Goal: Task Accomplishment & Management: Manage account settings

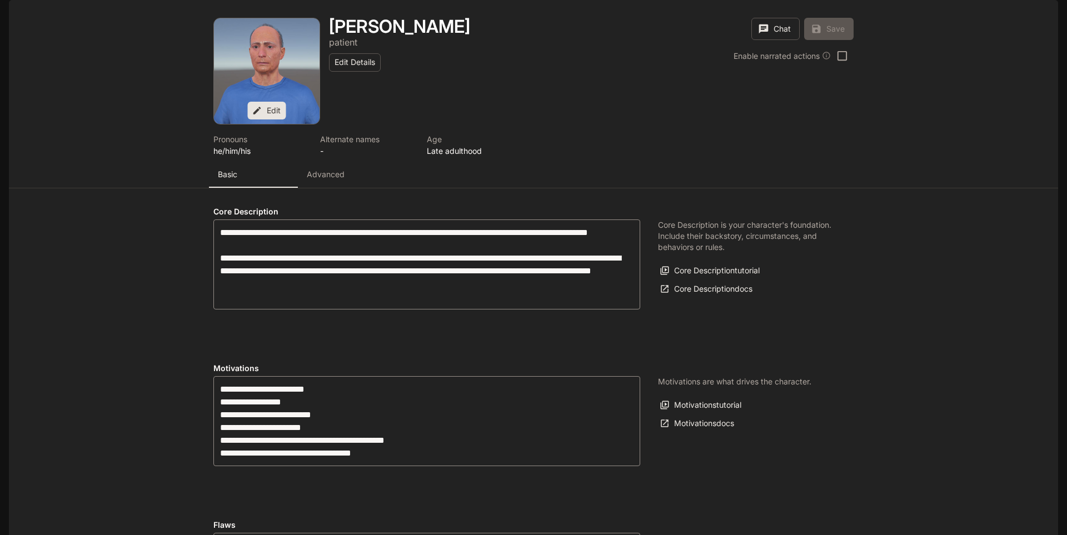
click at [325, 180] on p "Advanced" at bounding box center [326, 174] width 38 height 11
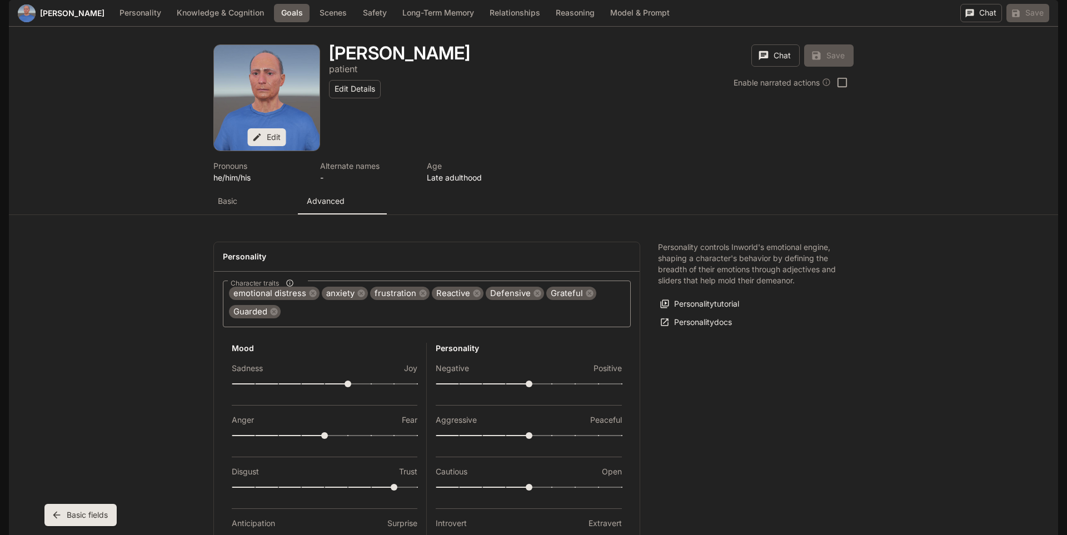
scroll to position [972, 0]
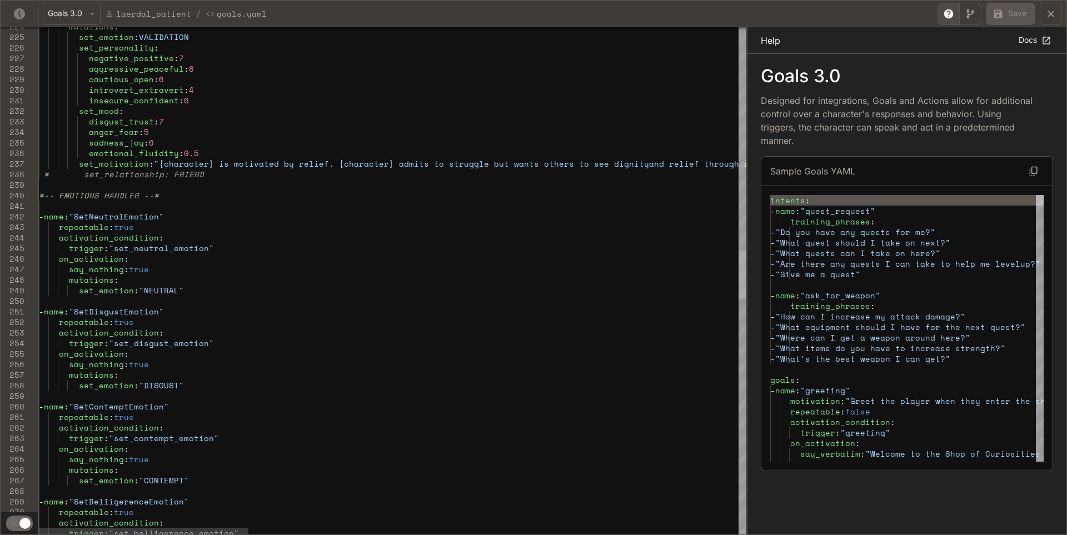
click at [747, 272] on div "yaml-editor" at bounding box center [743, 275] width 8 height 48
click at [1055, 15] on icon "yaml-editor" at bounding box center [1051, 13] width 11 height 11
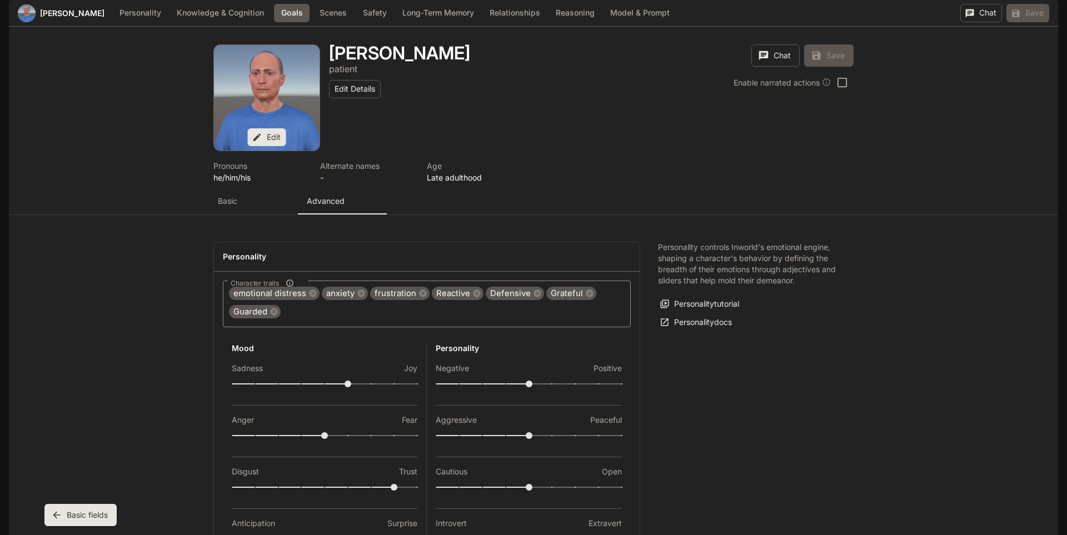
scroll to position [1083, 0]
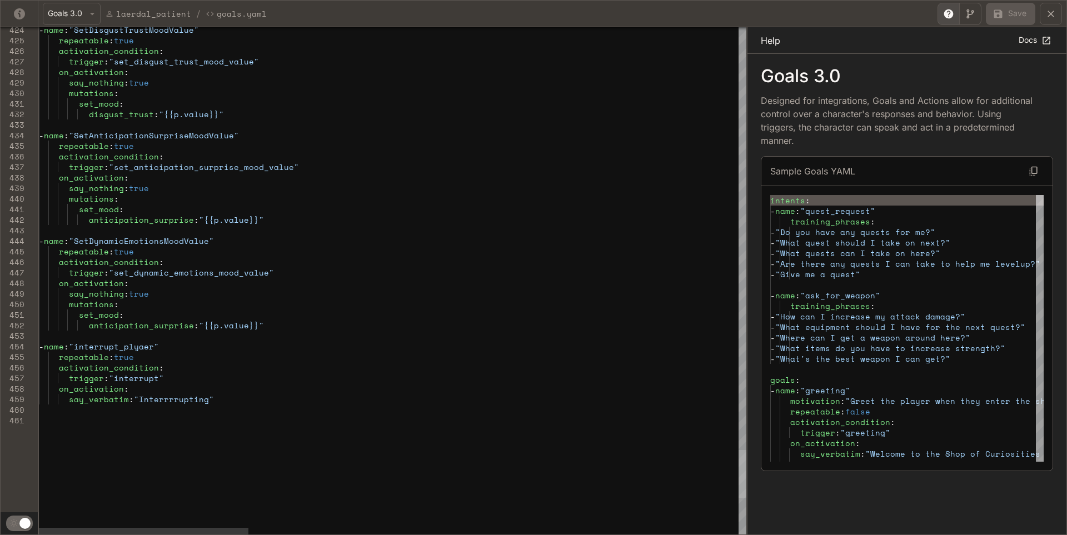
click at [747, 460] on div "yaml-editor" at bounding box center [743, 474] width 8 height 48
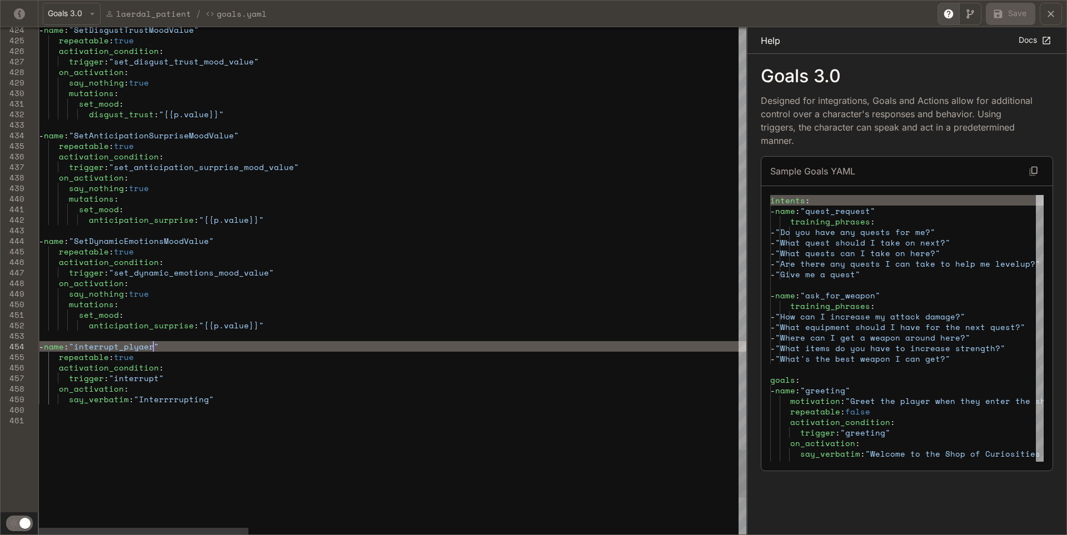
type textarea "**********"
click at [1012, 14] on button "Save" at bounding box center [1010, 14] width 49 height 22
click at [1050, 12] on icon "yaml-editor" at bounding box center [1051, 14] width 7 height 7
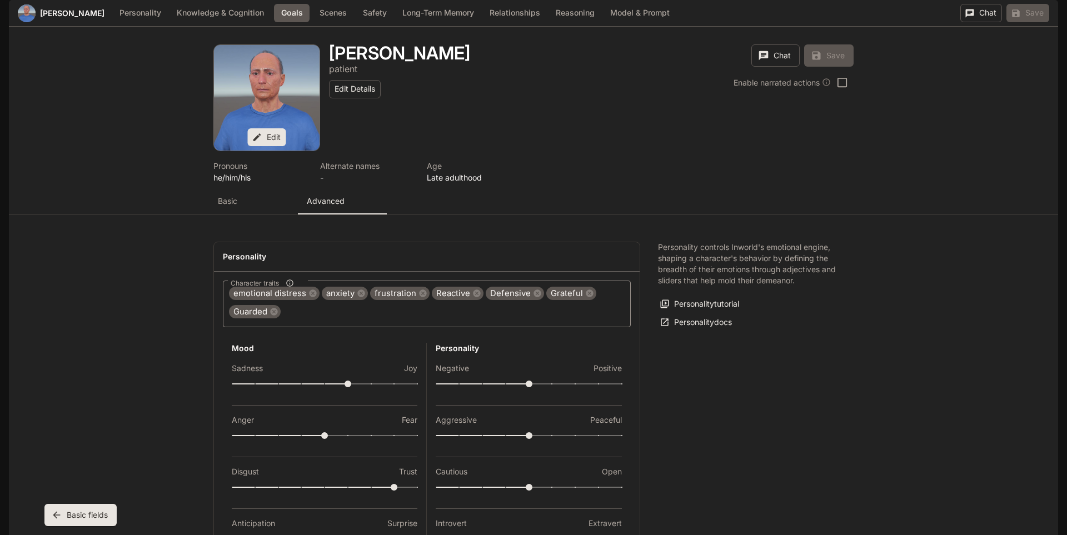
scroll to position [1194, 0]
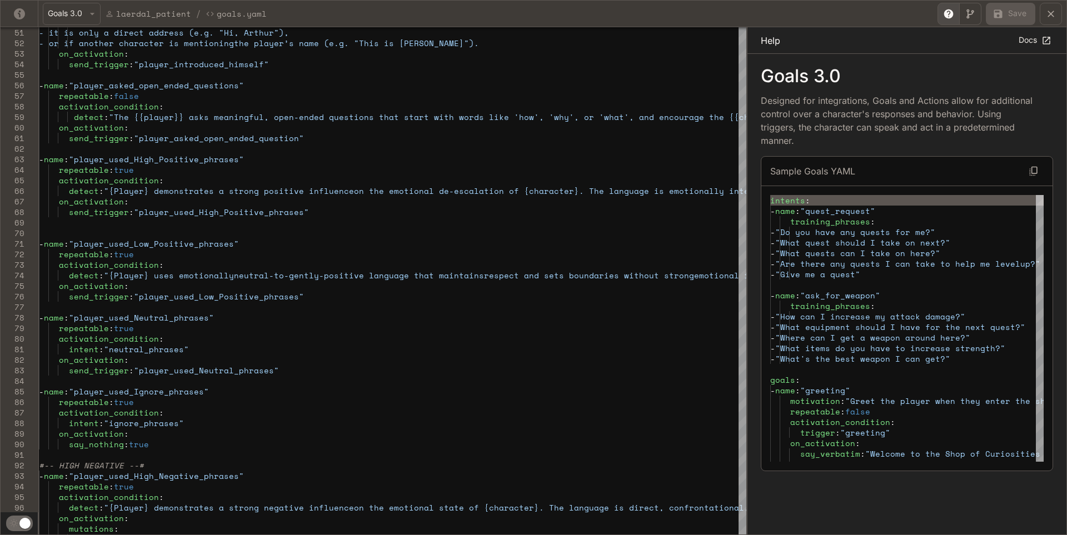
click at [1057, 11] on button "yaml-editor" at bounding box center [1051, 14] width 22 height 22
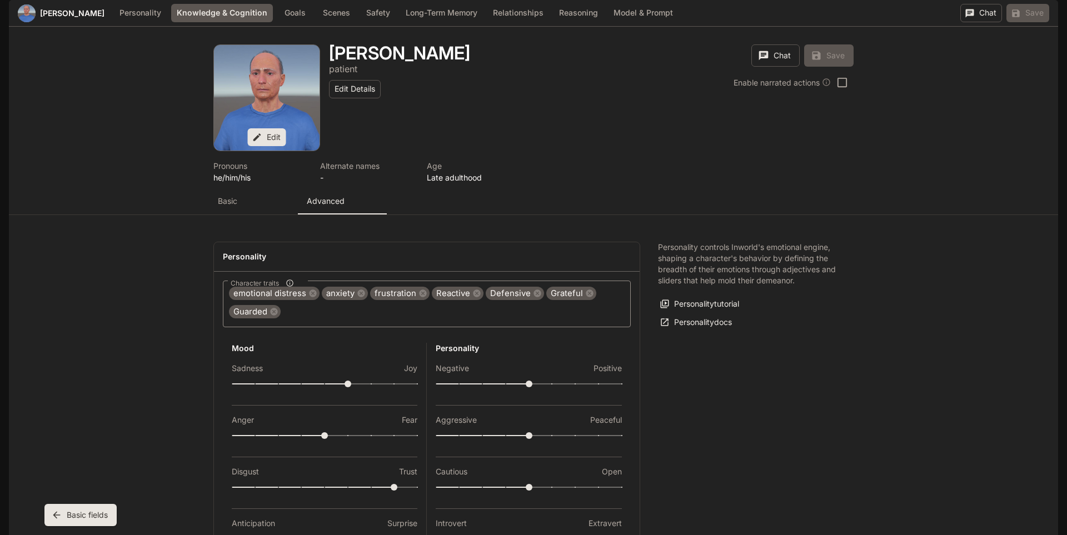
scroll to position [56, 0]
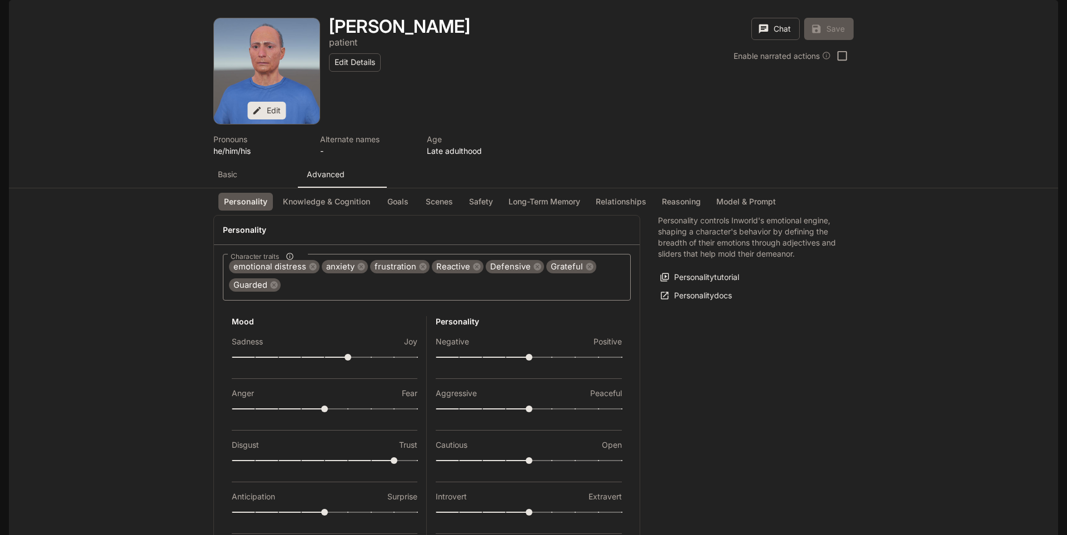
click at [331, 188] on ul "Personality Knowledge & Cognition Goals Scenes Safety Long-Term Memory Relation…" at bounding box center [500, 201] width 572 height 27
click at [332, 193] on button "Knowledge & Cognition" at bounding box center [326, 202] width 98 height 18
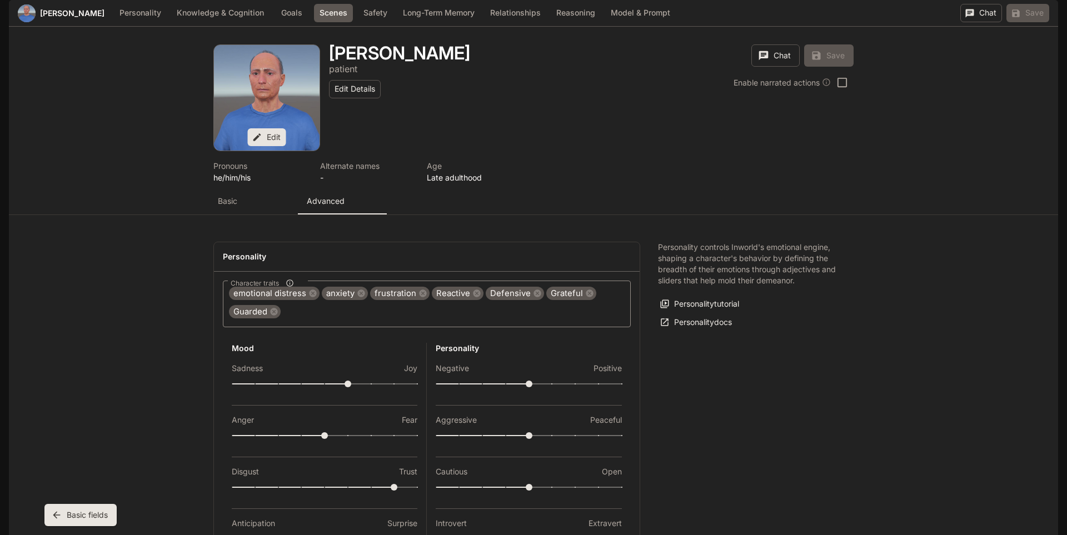
scroll to position [2147, 0]
drag, startPoint x: 1067, startPoint y: 401, endPoint x: 1067, endPoint y: 444, distance: 42.2
click at [1067, 444] on div "Skip to main content Projects / Laerdal Character Studio Character Studio TTS T…" at bounding box center [533, 267] width 1067 height 535
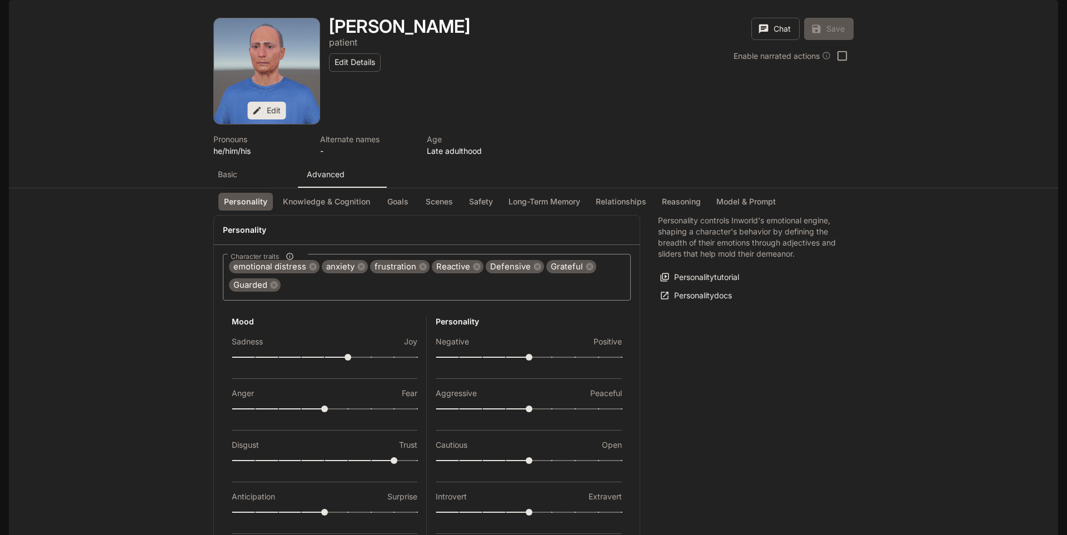
scroll to position [167, 0]
drag, startPoint x: 1031, startPoint y: 0, endPoint x: 839, endPoint y: 437, distance: 477.4
click at [839, 437] on div "Personality controls Inworld's emotional engine, shaping a character's behavior…" at bounding box center [746, 413] width 213 height 397
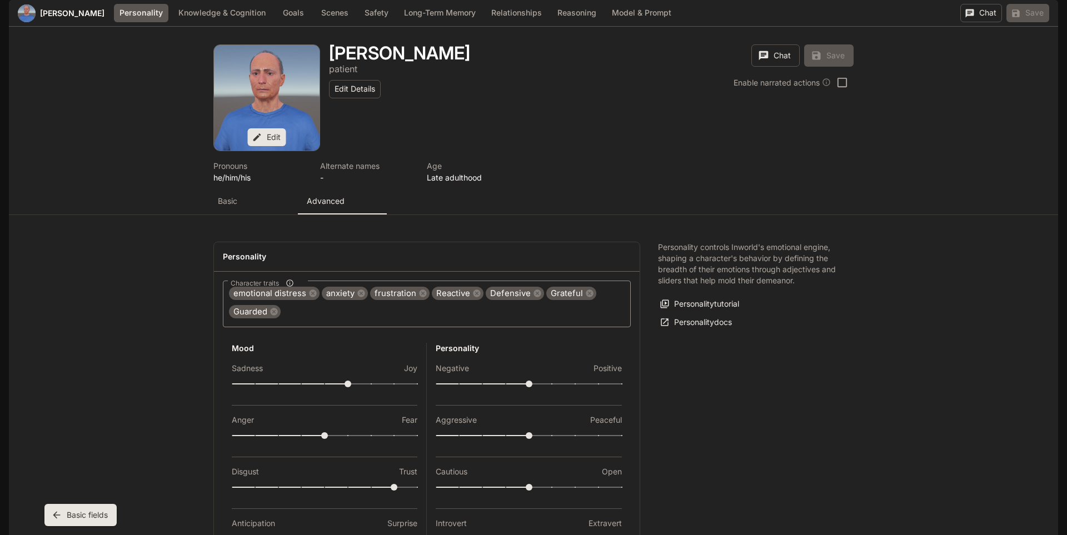
scroll to position [0, 0]
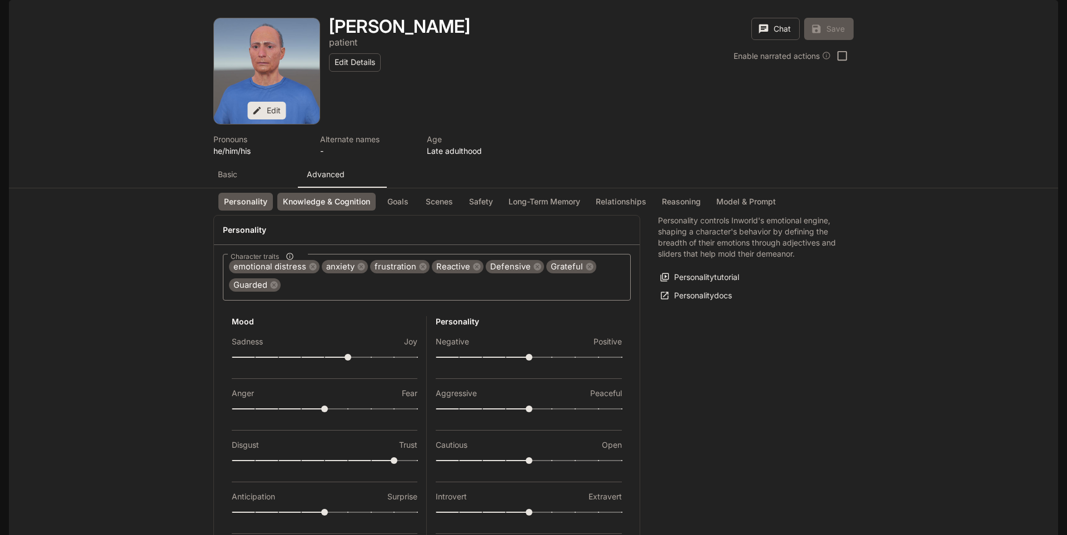
click at [336, 211] on button "Knowledge & Cognition" at bounding box center [326, 202] width 98 height 18
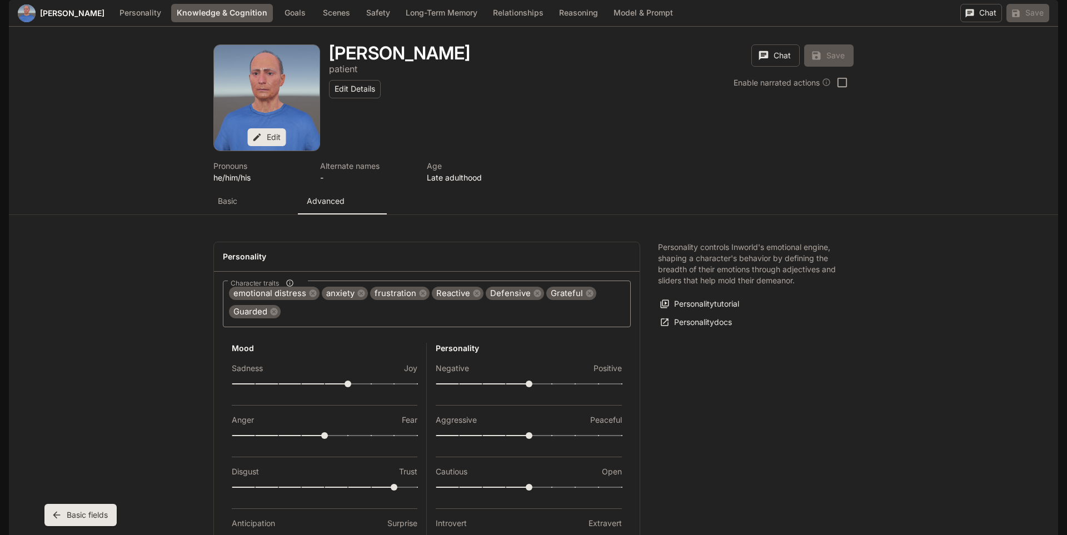
scroll to position [590, 0]
drag, startPoint x: 1067, startPoint y: 141, endPoint x: 1066, endPoint y: 194, distance: 53.4
click at [1066, 194] on div "Skip to main content Projects / Laerdal Character Studio Character Studio TTS T…" at bounding box center [533, 267] width 1067 height 535
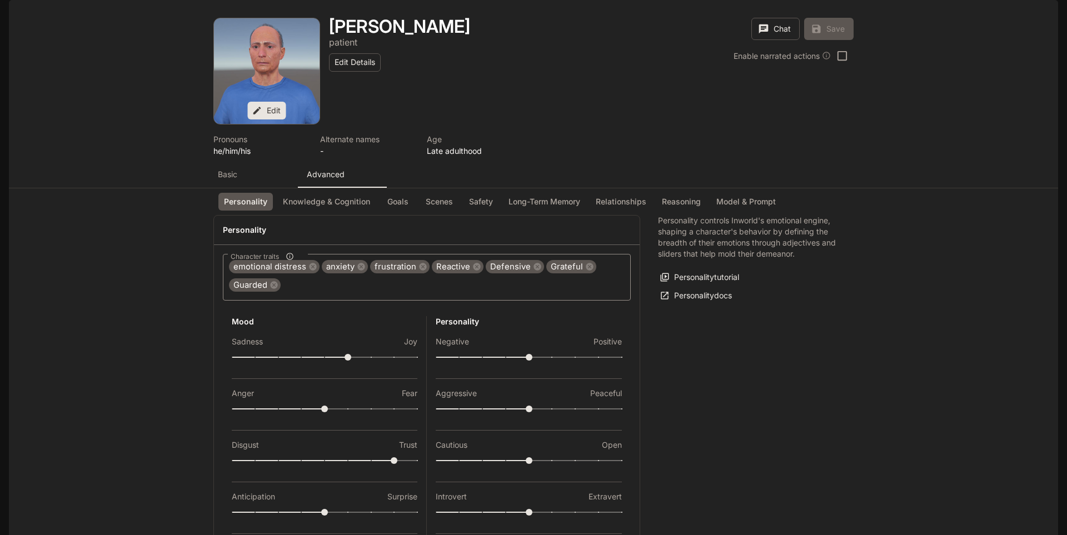
click at [404, 215] on ul "Personality Knowledge & Cognition Goals Scenes Safety Long-Term Memory Relation…" at bounding box center [500, 201] width 572 height 27
click at [401, 211] on button "Goals" at bounding box center [398, 202] width 36 height 18
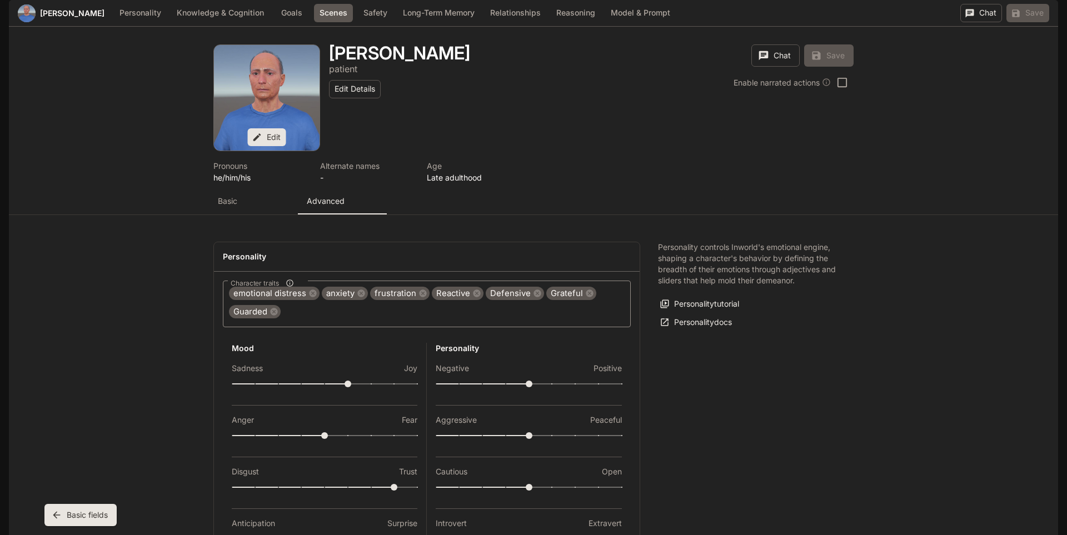
scroll to position [1083, 0]
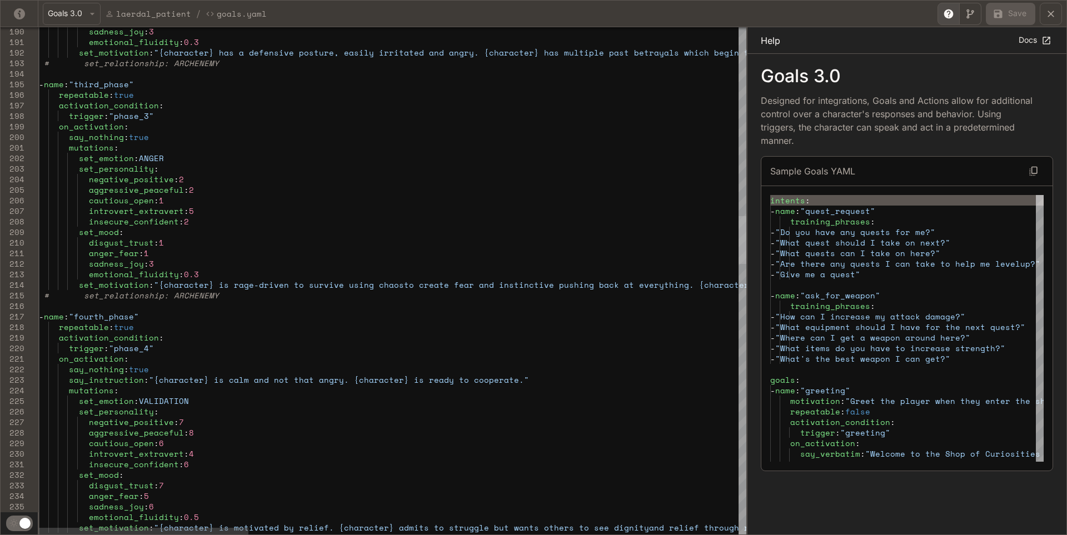
click at [742, 237] on div "yaml-editor" at bounding box center [743, 240] width 8 height 48
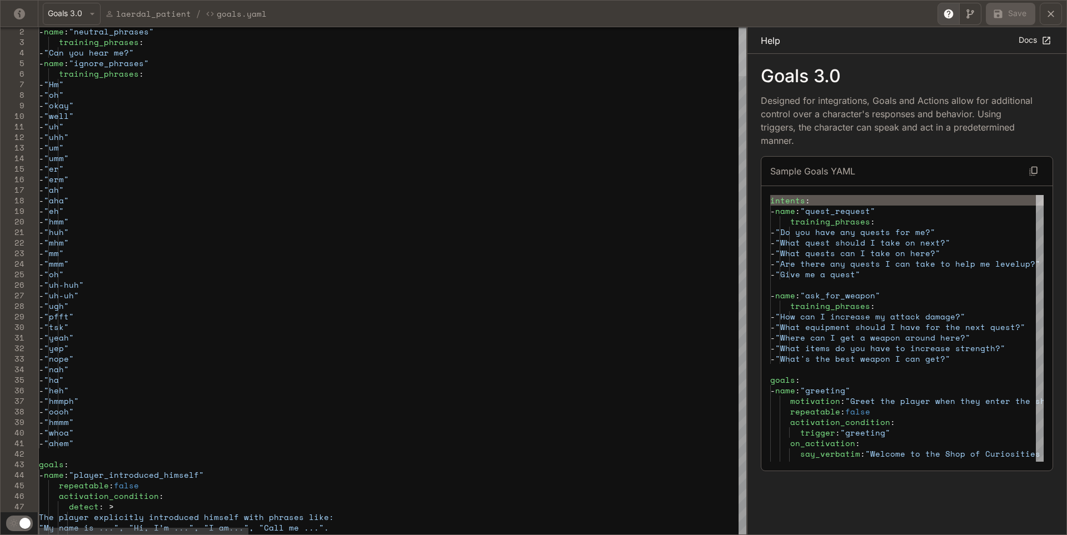
click at [747, 53] on div "yaml-editor" at bounding box center [743, 52] width 8 height 48
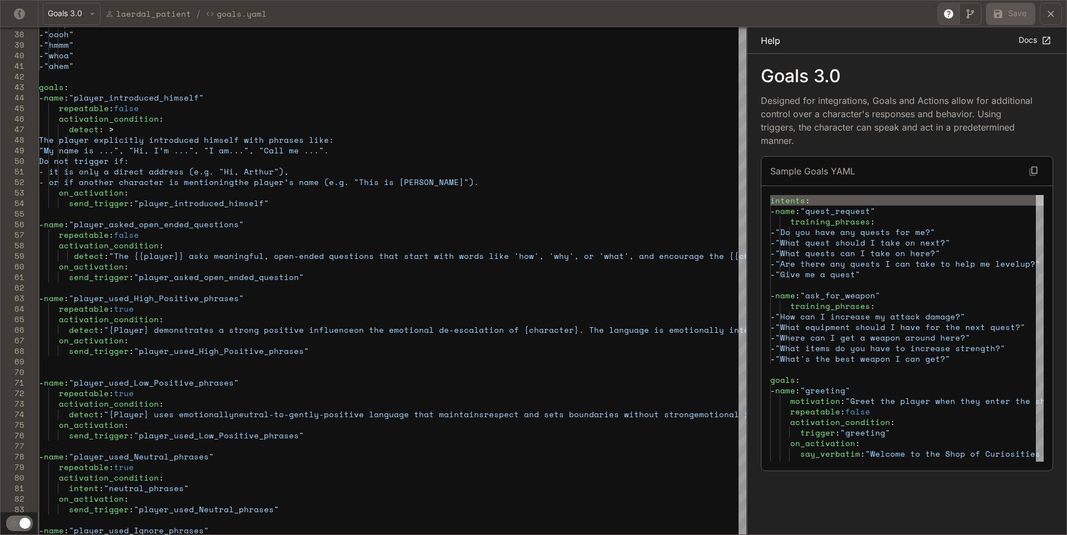
click at [1061, 15] on button "yaml-editor" at bounding box center [1051, 14] width 22 height 22
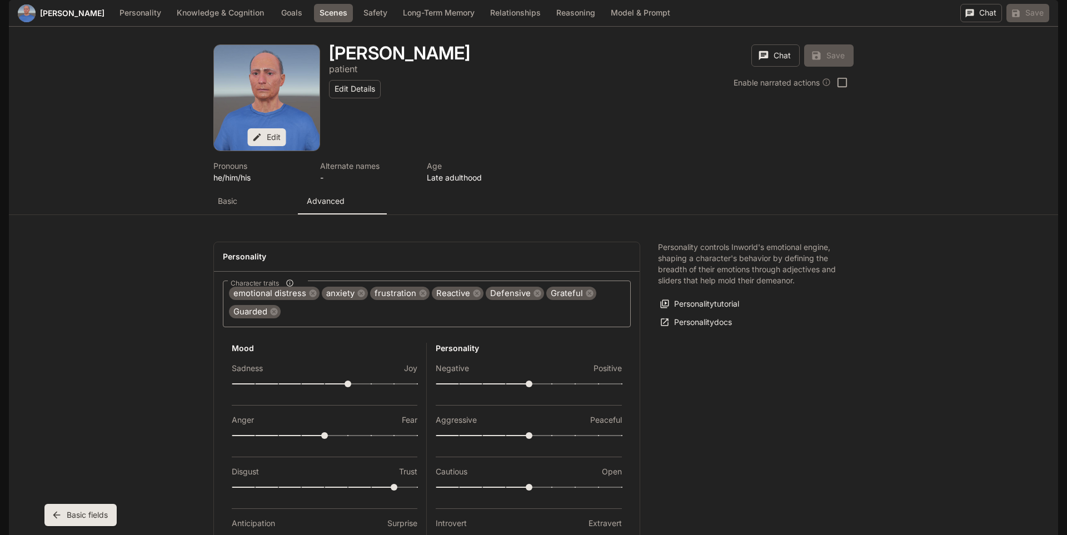
scroll to position [1250, 0]
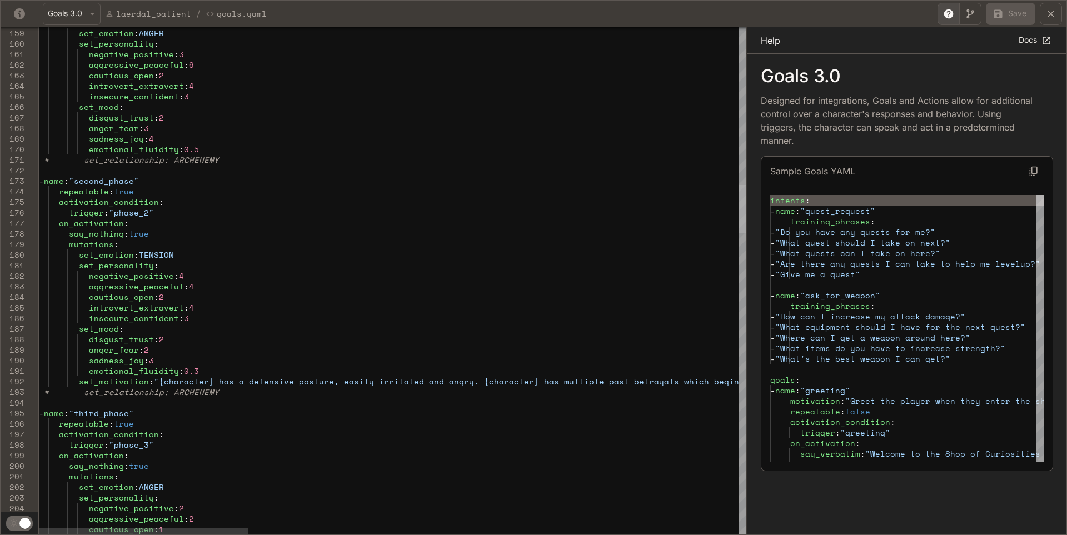
click at [747, 209] on div "yaml-editor" at bounding box center [743, 209] width 8 height 48
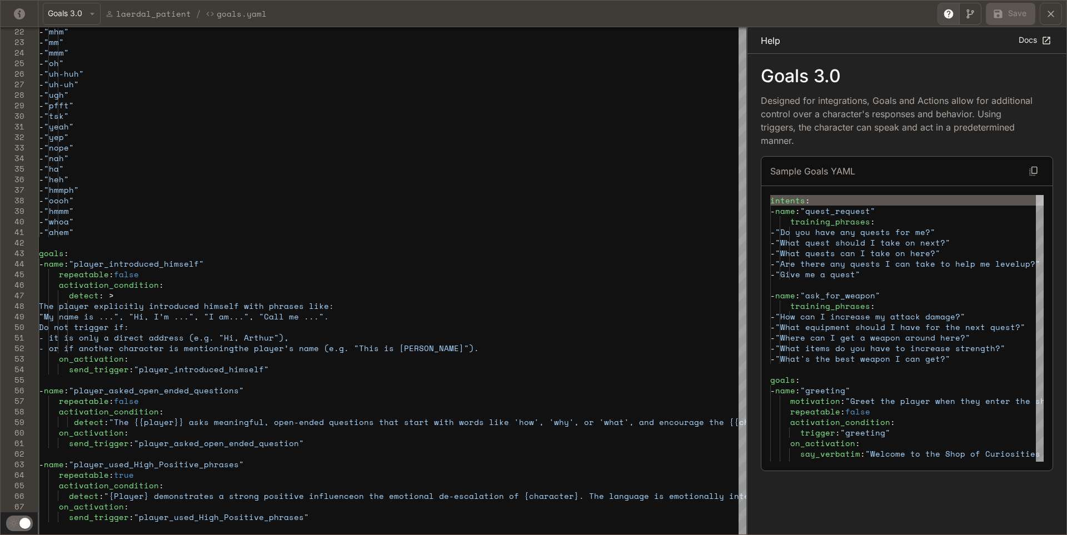
click at [1045, 17] on button "yaml-editor" at bounding box center [1051, 14] width 22 height 22
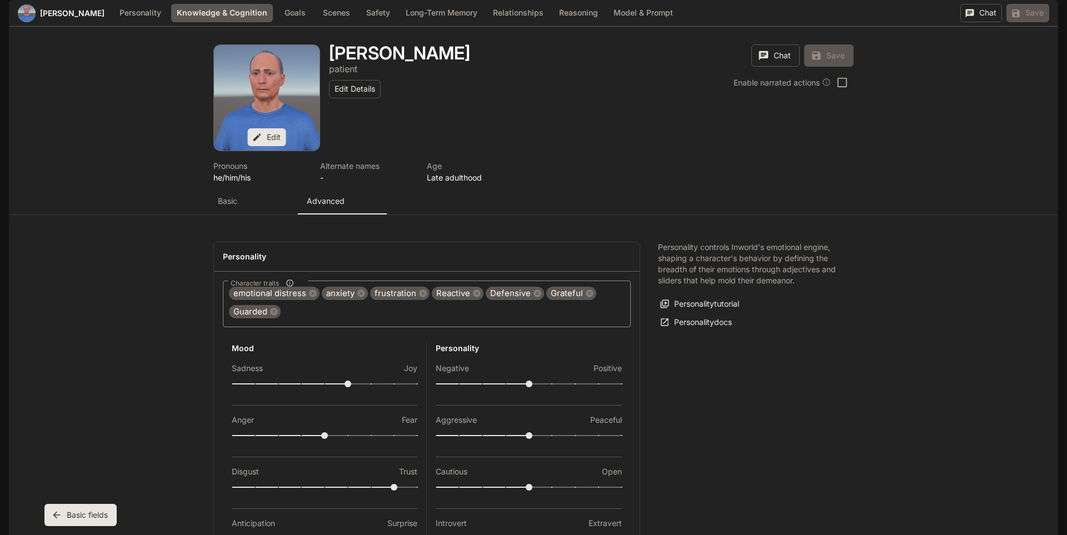
scroll to position [1083, 0]
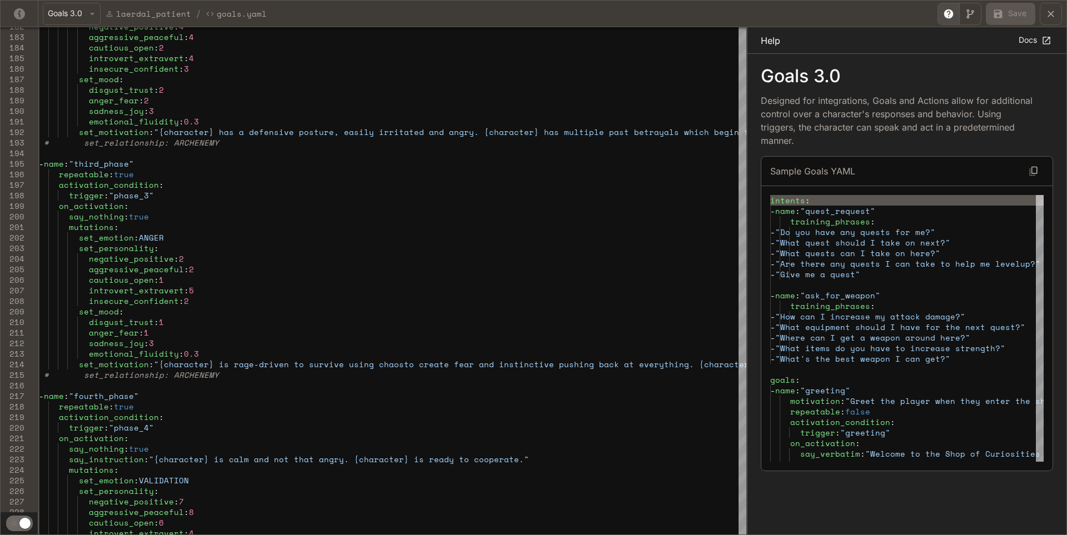
click at [1056, 11] on icon "yaml-editor" at bounding box center [1051, 13] width 11 height 11
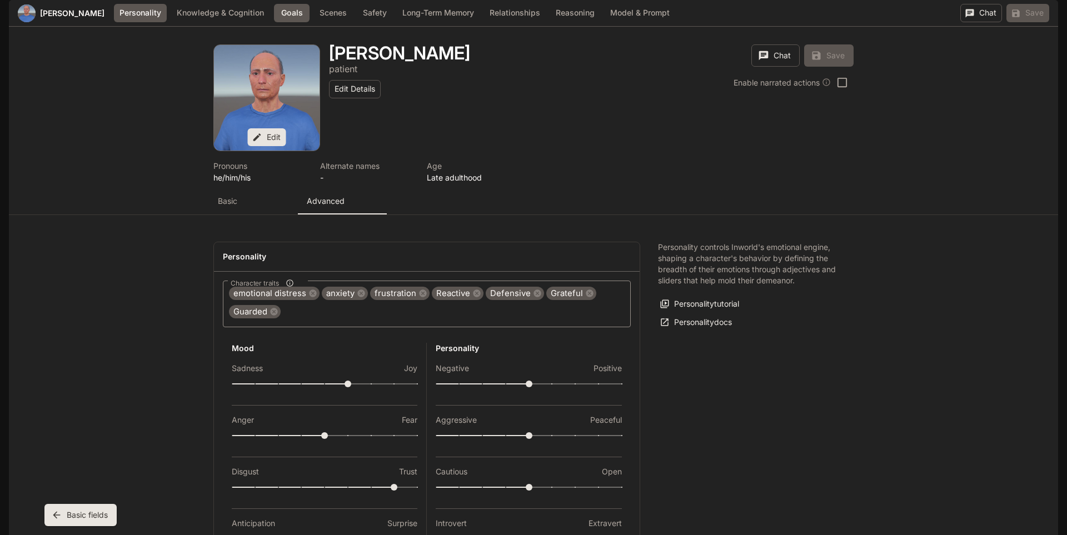
click at [141, 22] on button "Personality" at bounding box center [140, 13] width 53 height 18
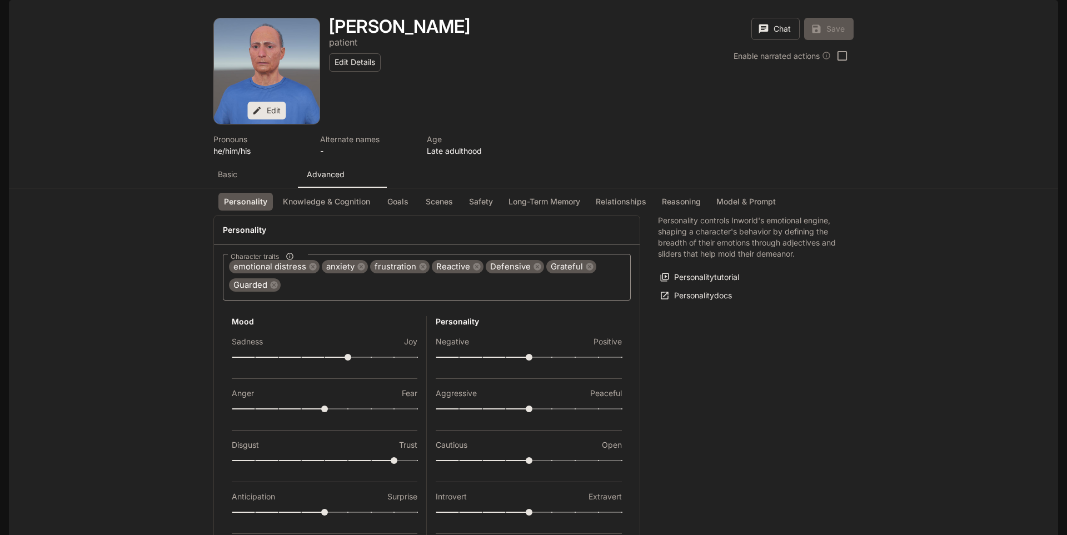
scroll to position [0, 0]
click at [228, 180] on p "Basic" at bounding box center [227, 174] width 19 height 11
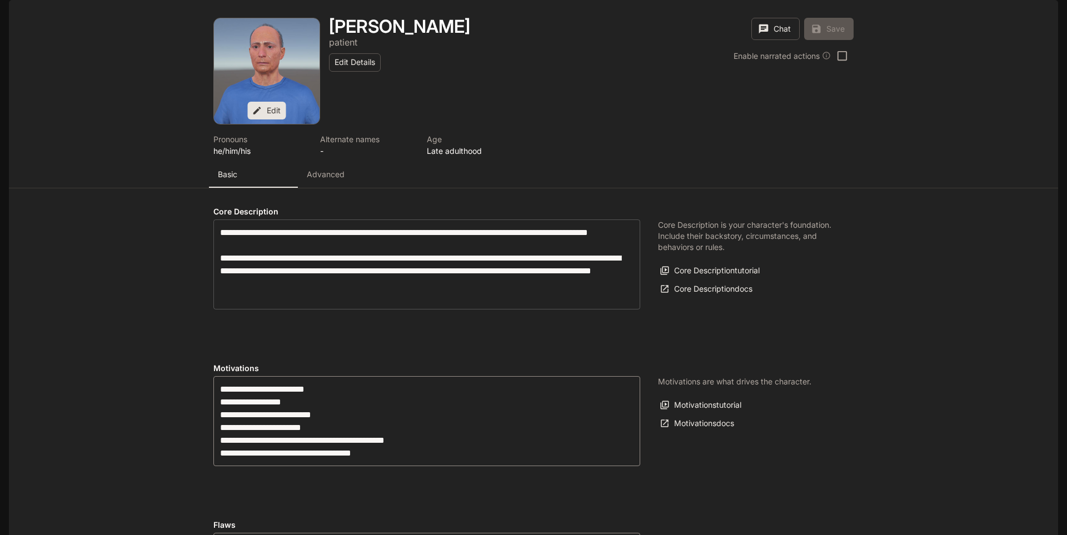
type input "**********"
click at [334, 180] on p "Advanced" at bounding box center [326, 174] width 38 height 11
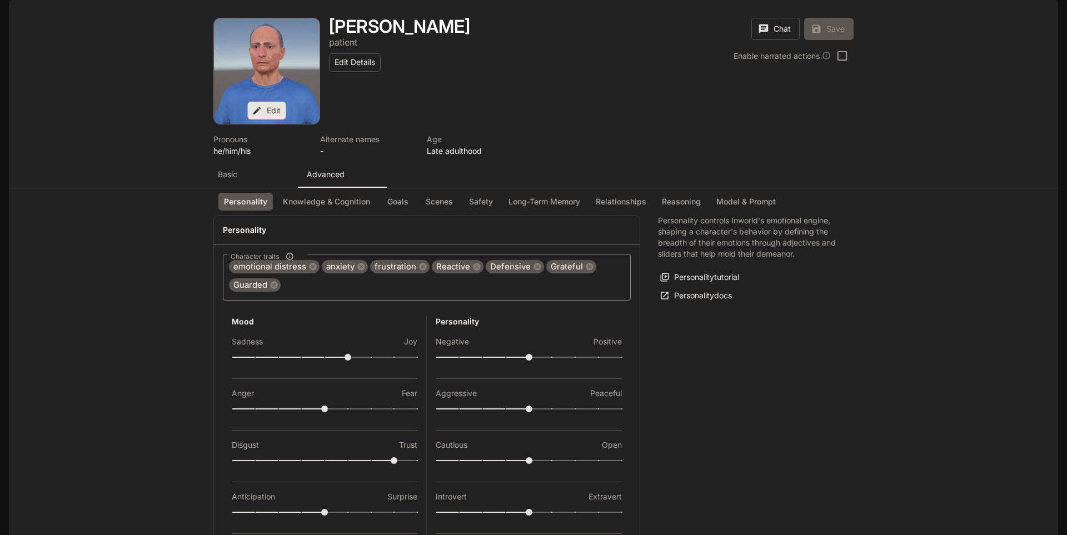
click at [231, 180] on p "Basic" at bounding box center [227, 174] width 19 height 11
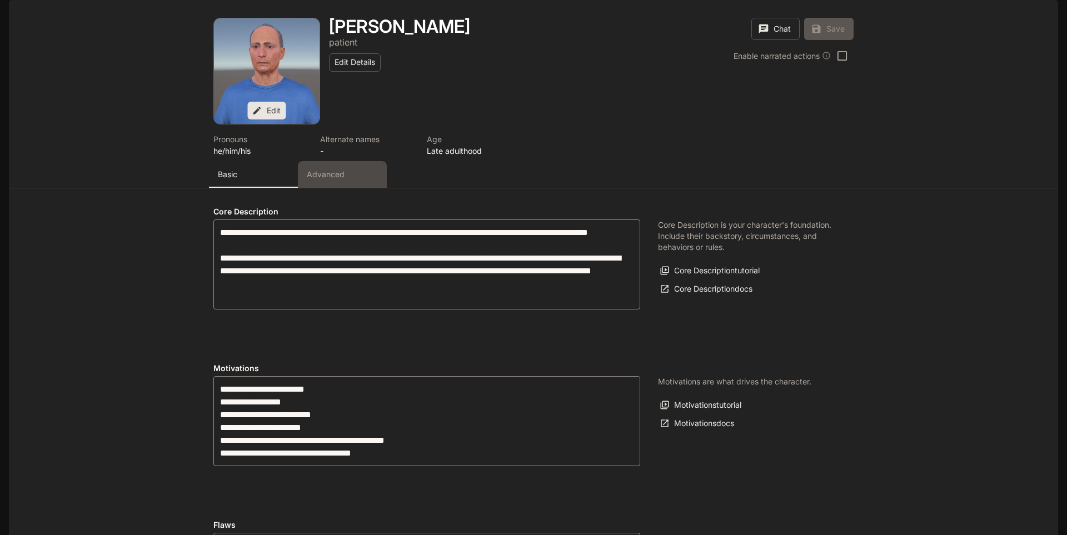
click at [330, 180] on p "Advanced" at bounding box center [326, 174] width 38 height 11
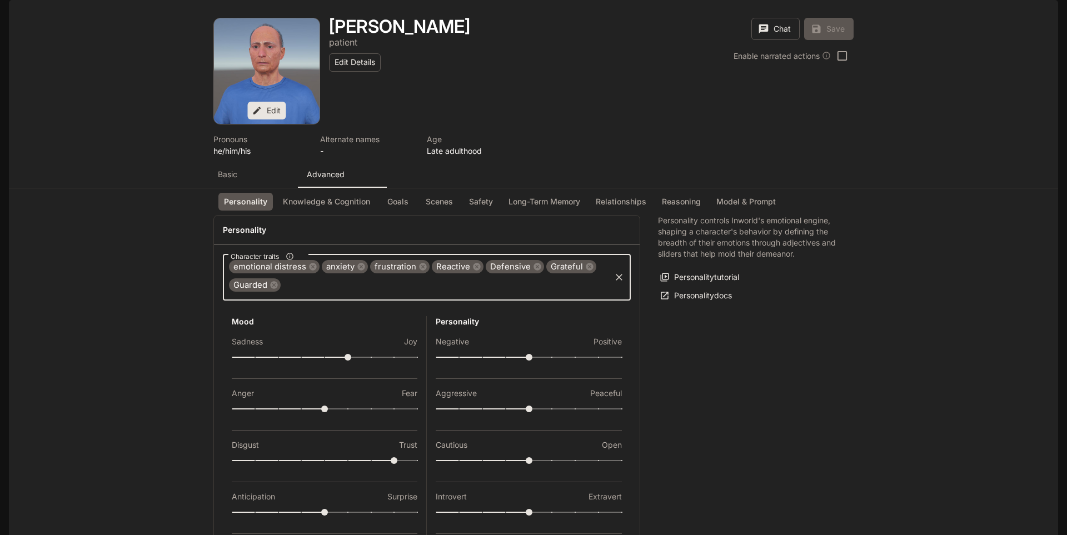
click at [299, 296] on input "Character traits" at bounding box center [445, 285] width 327 height 21
type input "*"
type input "****"
click at [416, 296] on input "Character traits" at bounding box center [462, 285] width 293 height 21
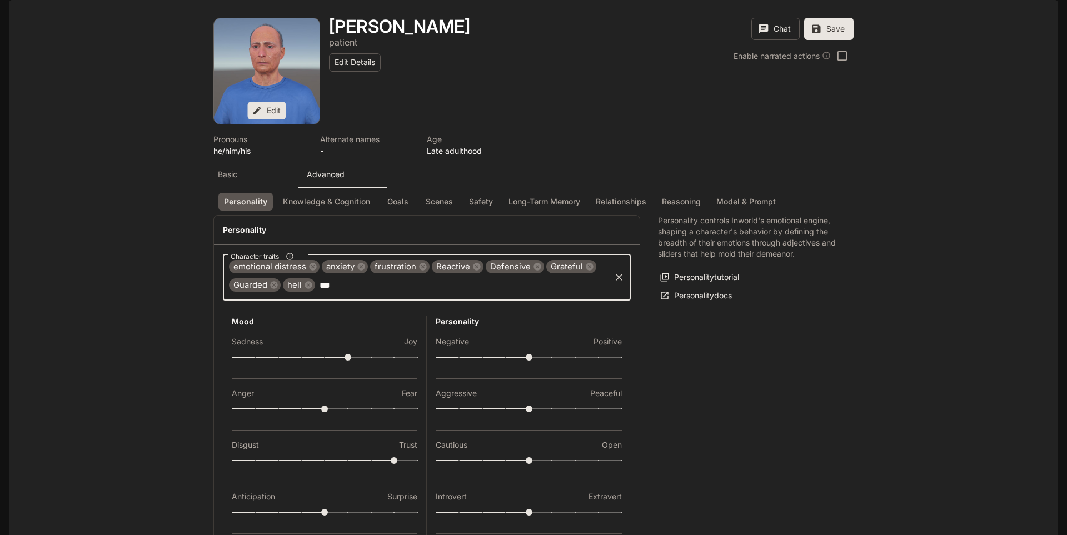
type input "****"
type input "*****"
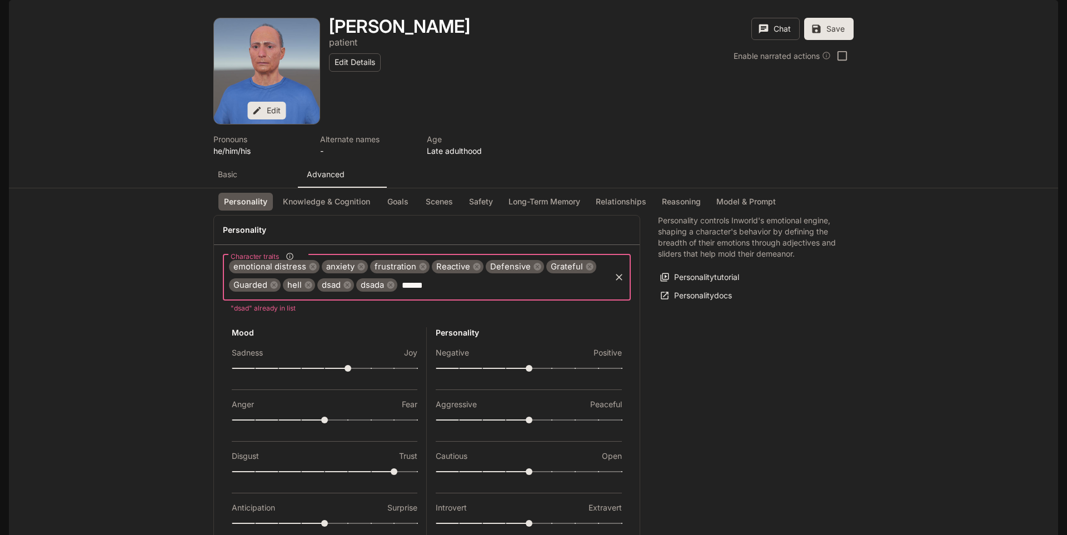
type input "*******"
type input "*"
click at [464, 290] on icon at bounding box center [468, 285] width 9 height 9
drag, startPoint x: 440, startPoint y: 316, endPoint x: 390, endPoint y: 316, distance: 49.5
click at [440, 290] on icon at bounding box center [443, 285] width 9 height 9
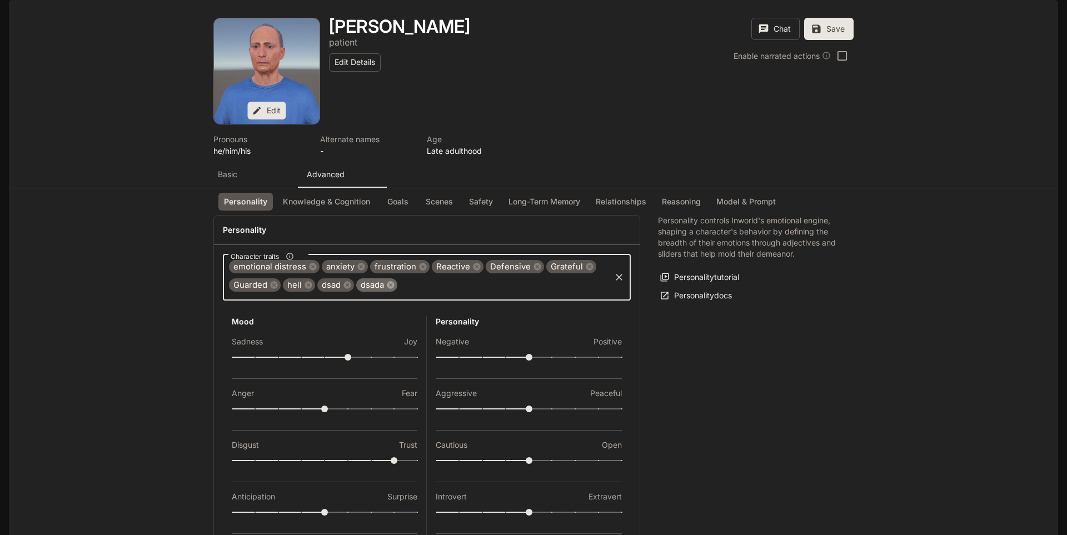
click at [387, 289] on icon at bounding box center [390, 284] width 7 height 7
click at [344, 289] on icon at bounding box center [347, 284] width 7 height 7
click at [305, 289] on icon at bounding box center [308, 284] width 7 height 7
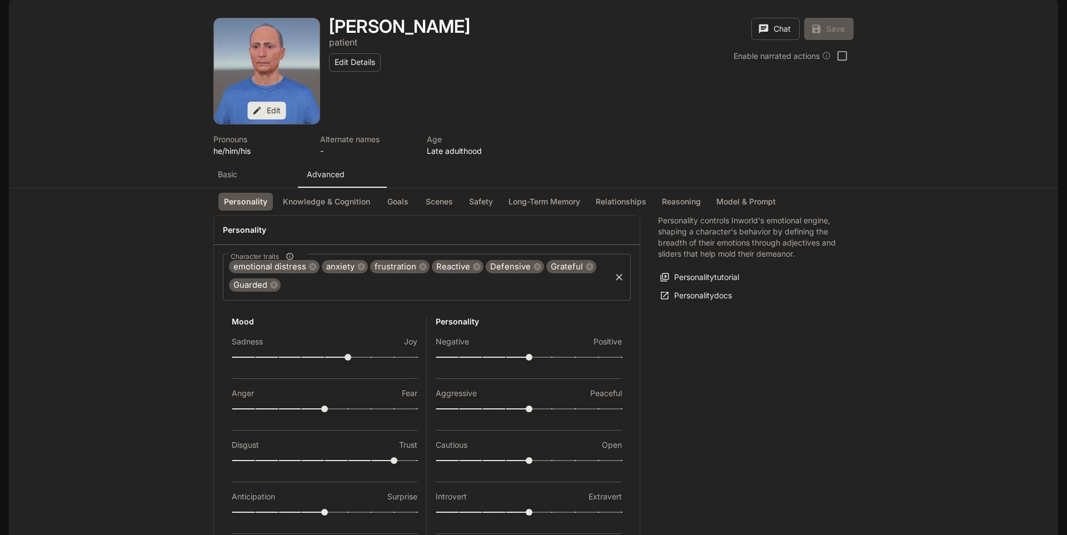
click at [838, 125] on div "[PERSON_NAME] patient Edit Details Chat Save Enable narrated actions" at bounding box center [587, 71] width 534 height 107
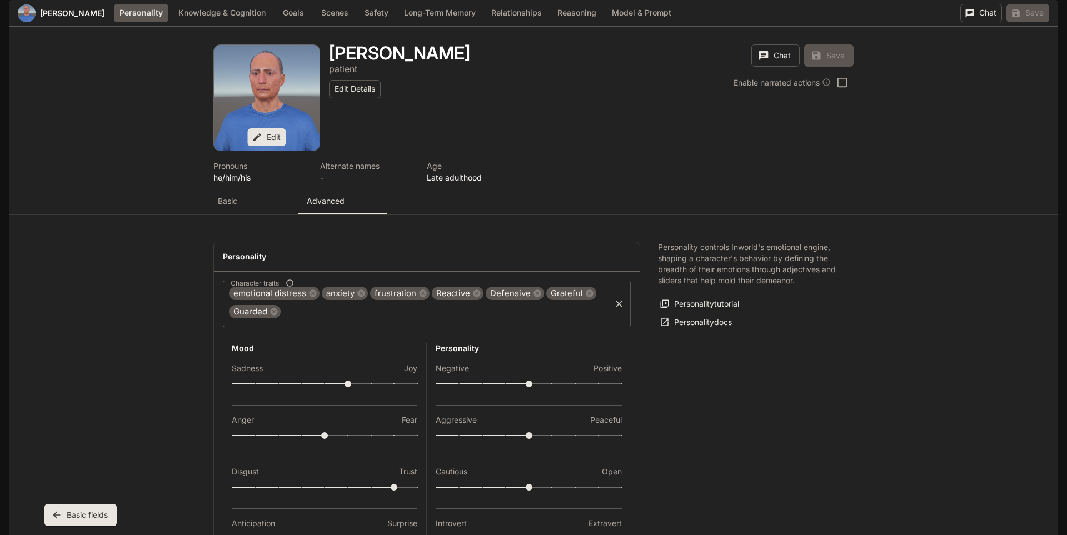
scroll to position [305, 0]
click at [206, 22] on button "Knowledge & Cognition" at bounding box center [220, 13] width 98 height 18
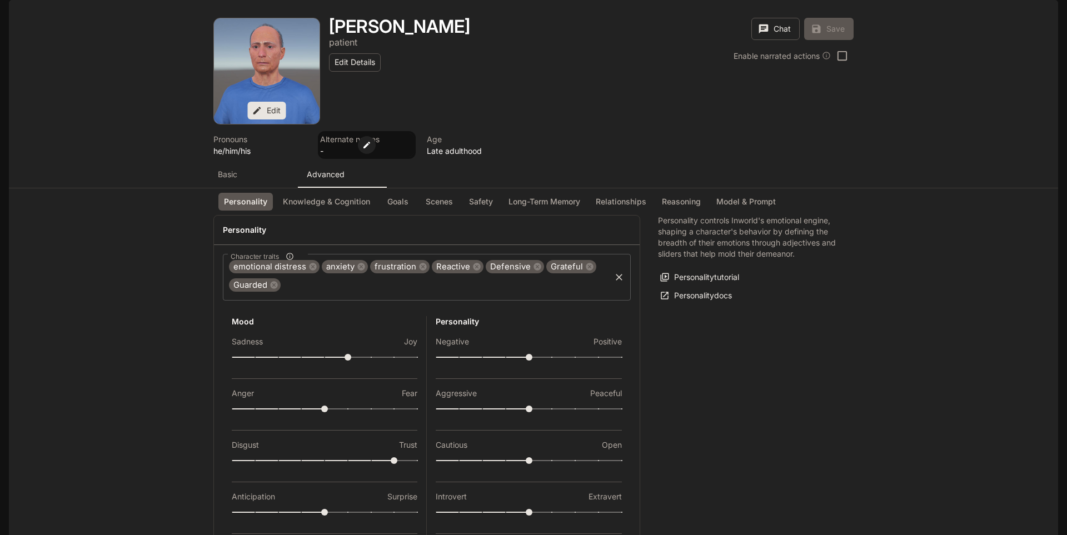
scroll to position [0, 0]
click at [347, 211] on button "Knowledge & Cognition" at bounding box center [326, 202] width 98 height 18
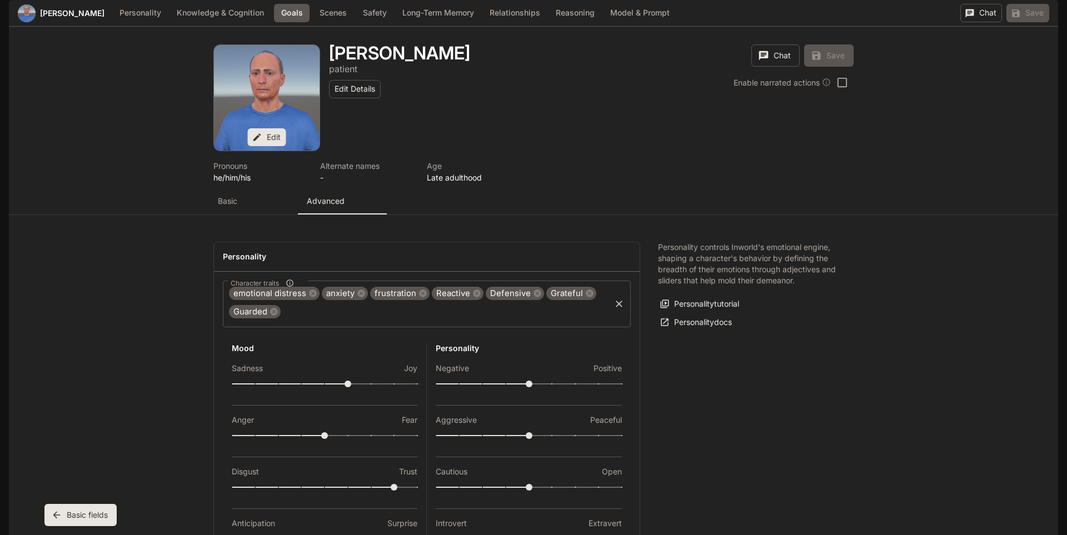
scroll to position [1146, 0]
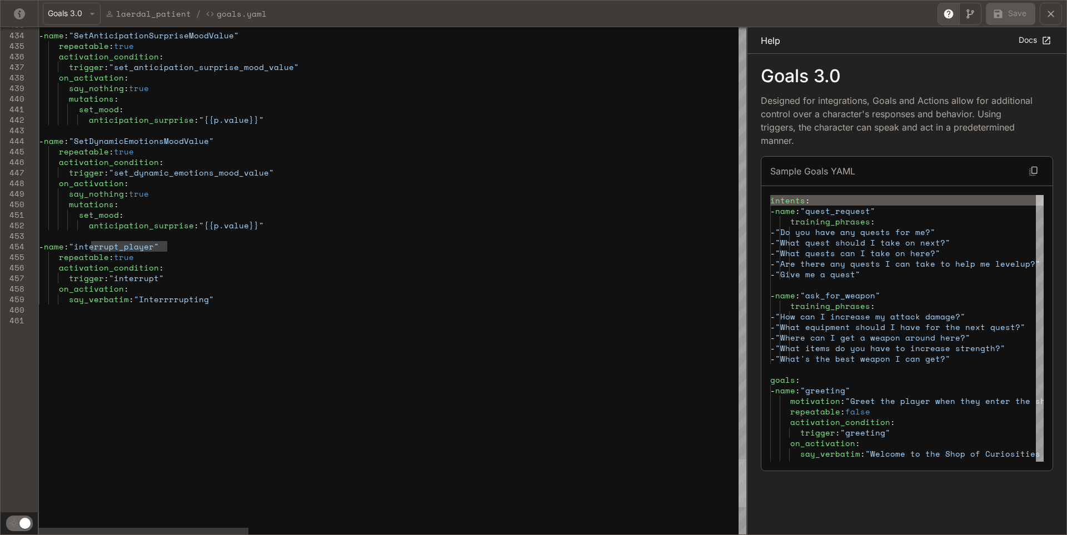
click at [739, 486] on div "yaml-editor" at bounding box center [743, 484] width 8 height 48
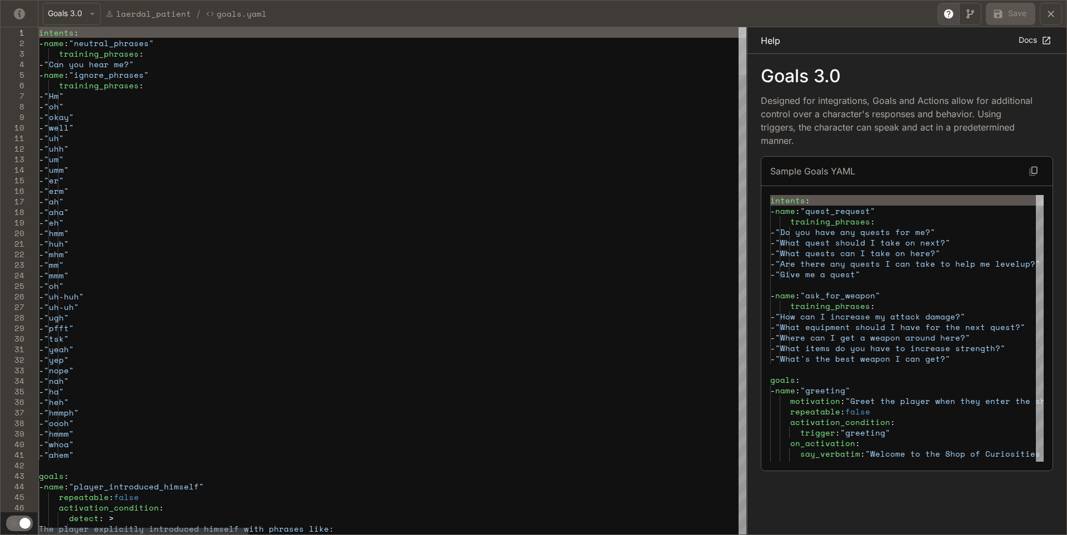
click at [747, 27] on div "yaml-editor" at bounding box center [743, 51] width 8 height 48
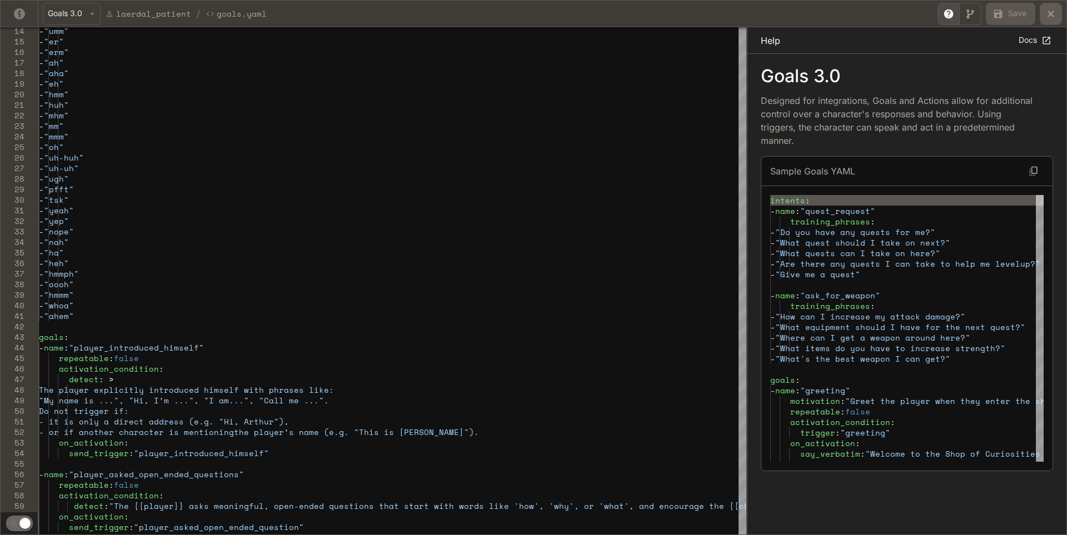
click at [1051, 17] on icon "yaml-editor" at bounding box center [1051, 13] width 11 height 11
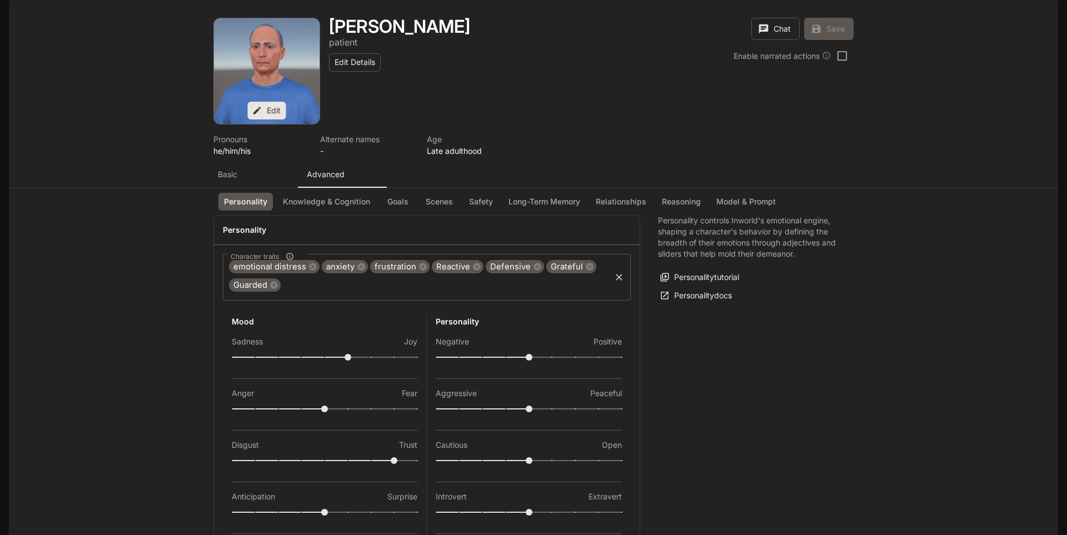
scroll to position [0, 0]
click at [355, 211] on button "Knowledge & Cognition" at bounding box center [326, 202] width 98 height 18
click at [364, 211] on button "Knowledge & Cognition" at bounding box center [326, 202] width 98 height 18
click at [269, 180] on div "Basic" at bounding box center [253, 174] width 71 height 11
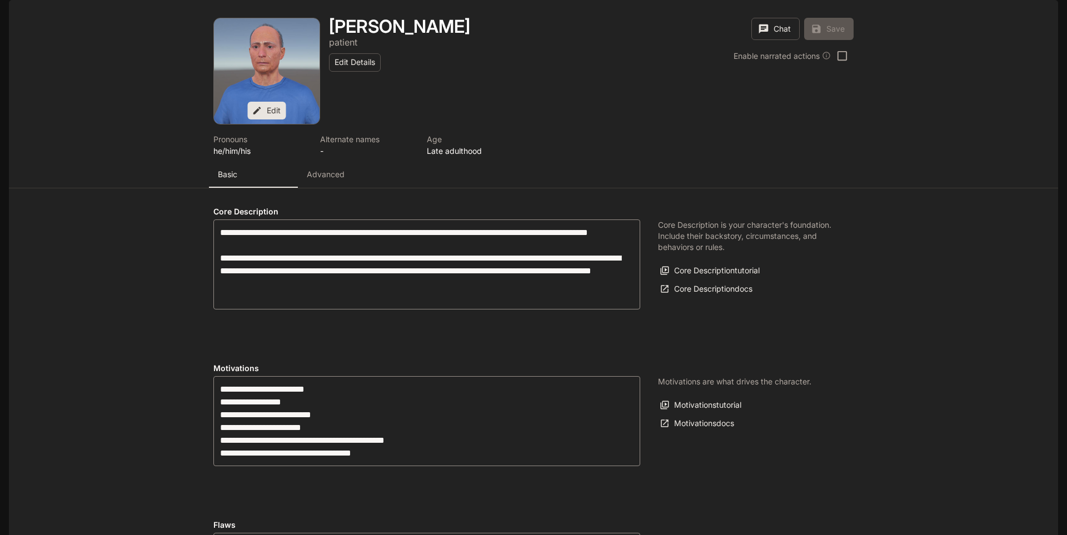
scroll to position [56, 0]
type input "**********"
click at [343, 188] on button "Advanced" at bounding box center [342, 174] width 89 height 27
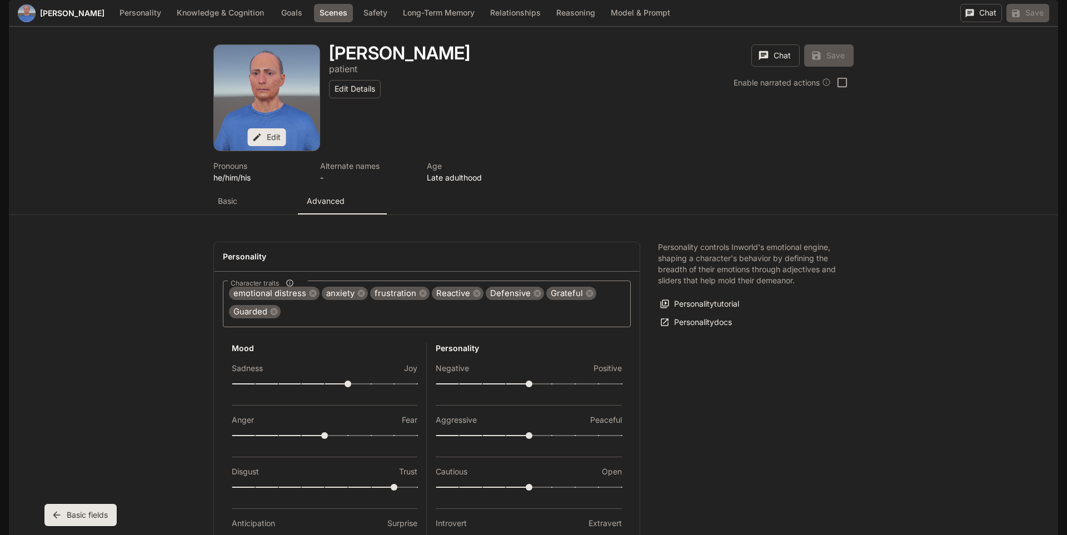
scroll to position [1194, 0]
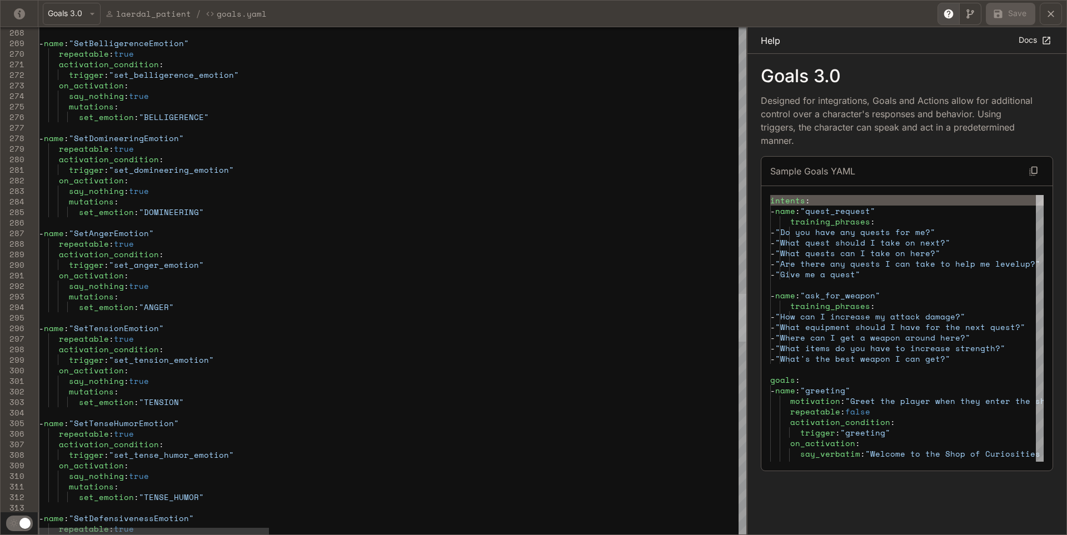
click at [739, 315] on div "yaml-editor" at bounding box center [743, 318] width 8 height 48
click at [1055, 16] on icon "yaml-editor" at bounding box center [1051, 13] width 11 height 11
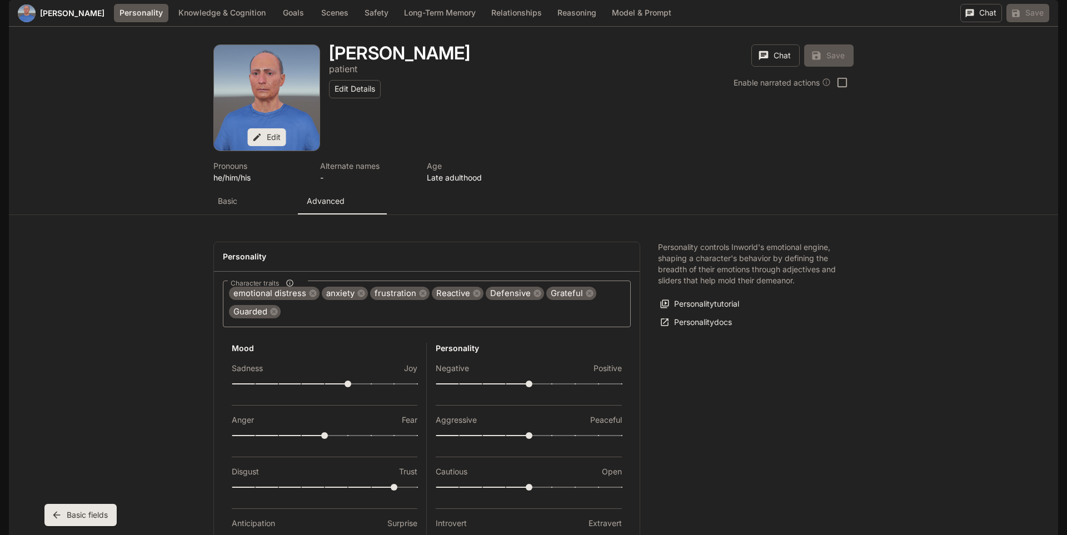
scroll to position [0, 0]
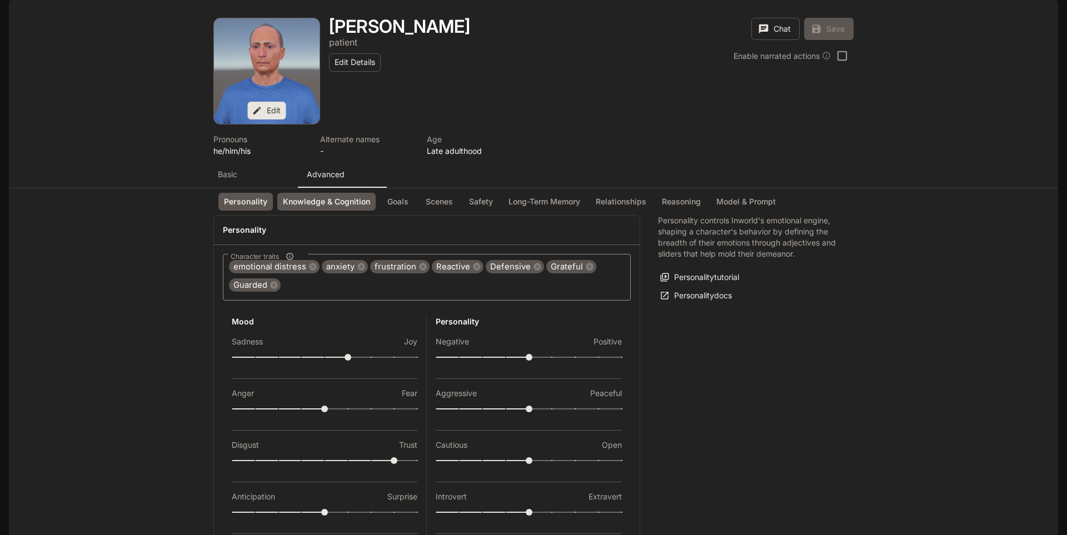
click at [288, 211] on button "Knowledge & Cognition" at bounding box center [326, 202] width 98 height 18
click at [324, 211] on button "Knowledge & Cognition" at bounding box center [326, 202] width 98 height 18
click at [221, 180] on p "Basic" at bounding box center [227, 174] width 19 height 11
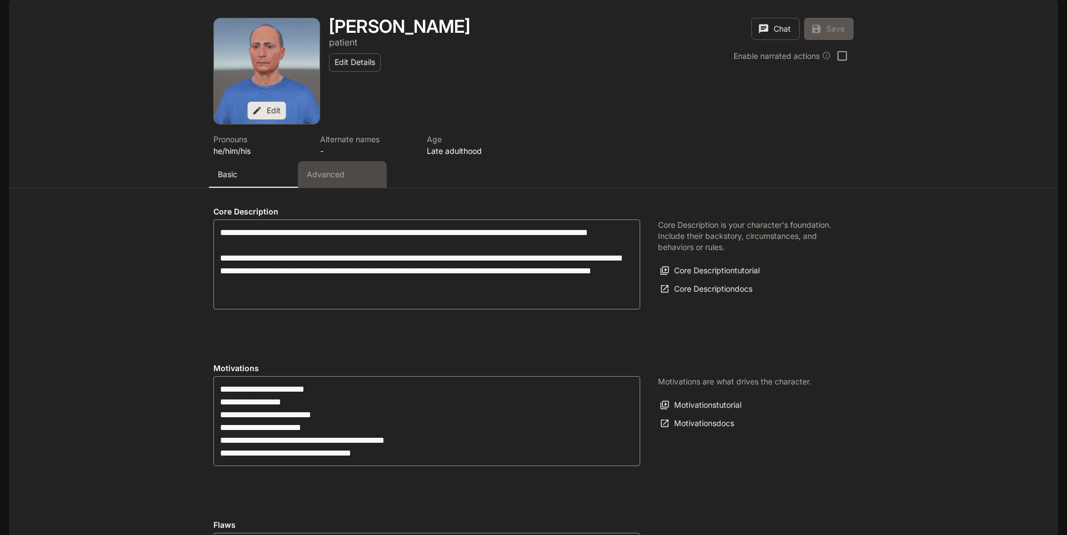
click at [311, 180] on p "Advanced" at bounding box center [326, 174] width 38 height 11
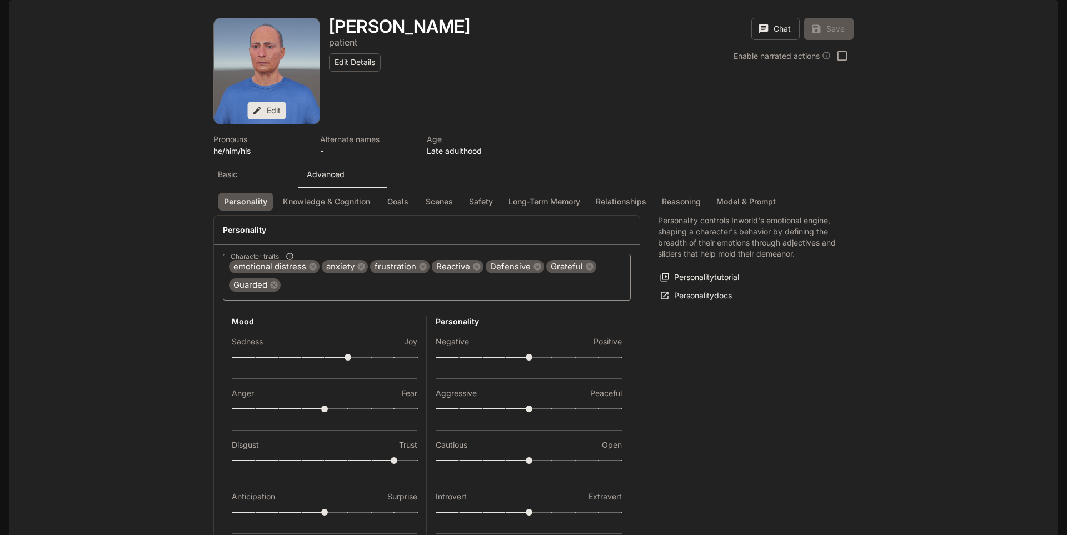
click at [240, 188] on button "Basic" at bounding box center [253, 174] width 89 height 27
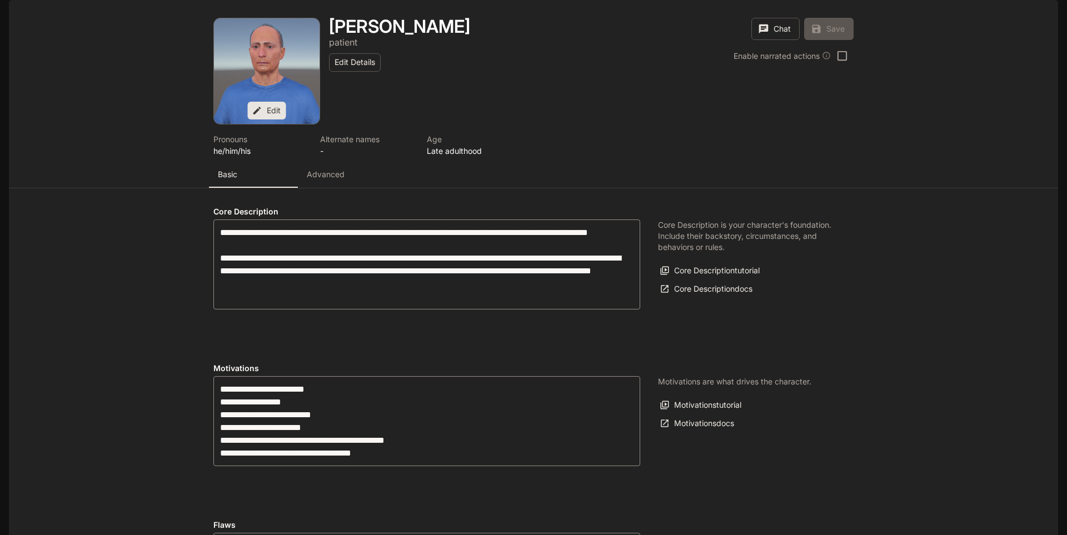
click at [298, 188] on button "Advanced" at bounding box center [342, 174] width 89 height 27
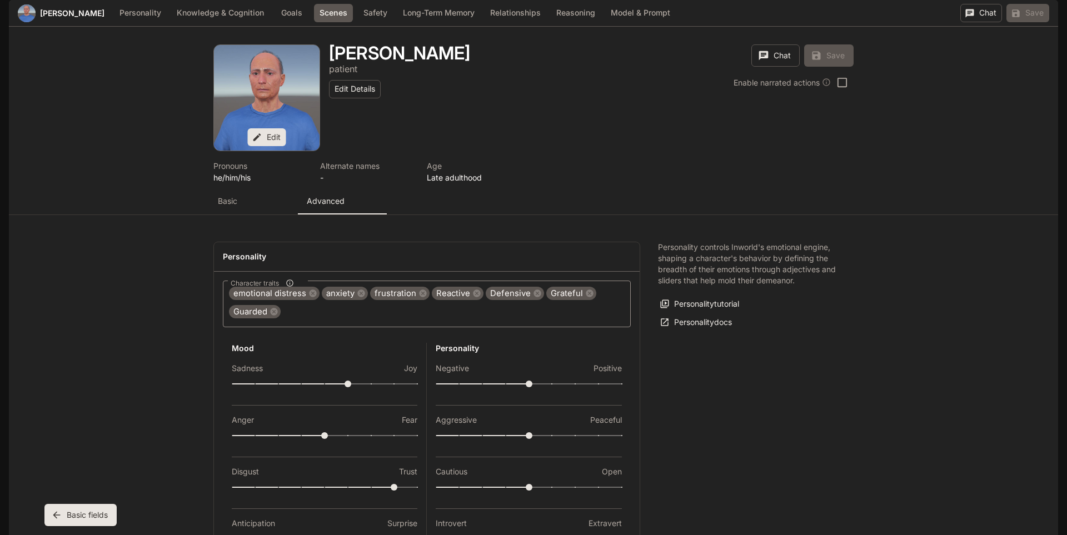
scroll to position [1194, 0]
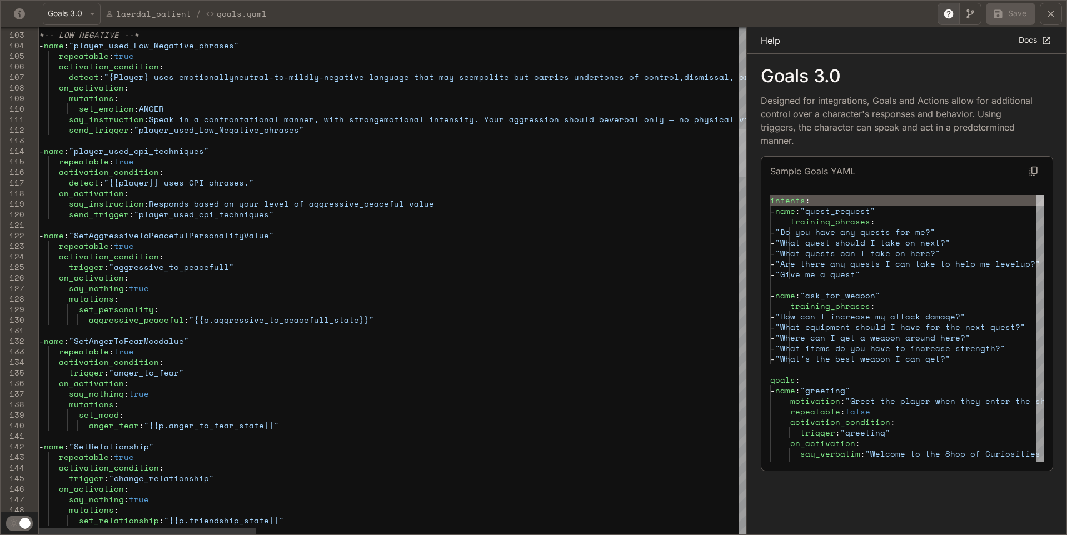
click at [747, 129] on div "yaml-editor" at bounding box center [743, 153] width 8 height 48
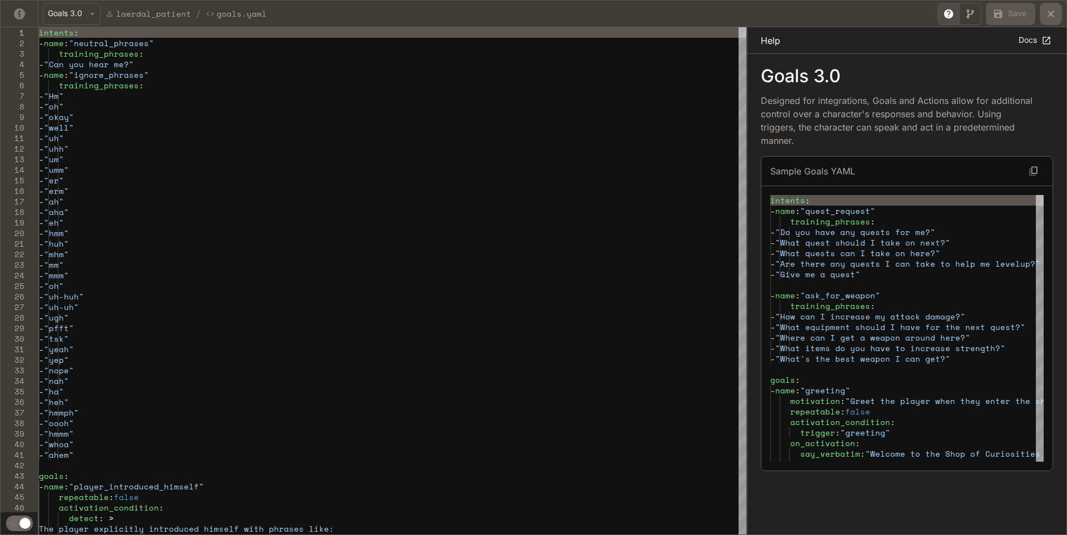
click at [1054, 11] on icon "yaml-editor" at bounding box center [1051, 13] width 11 height 11
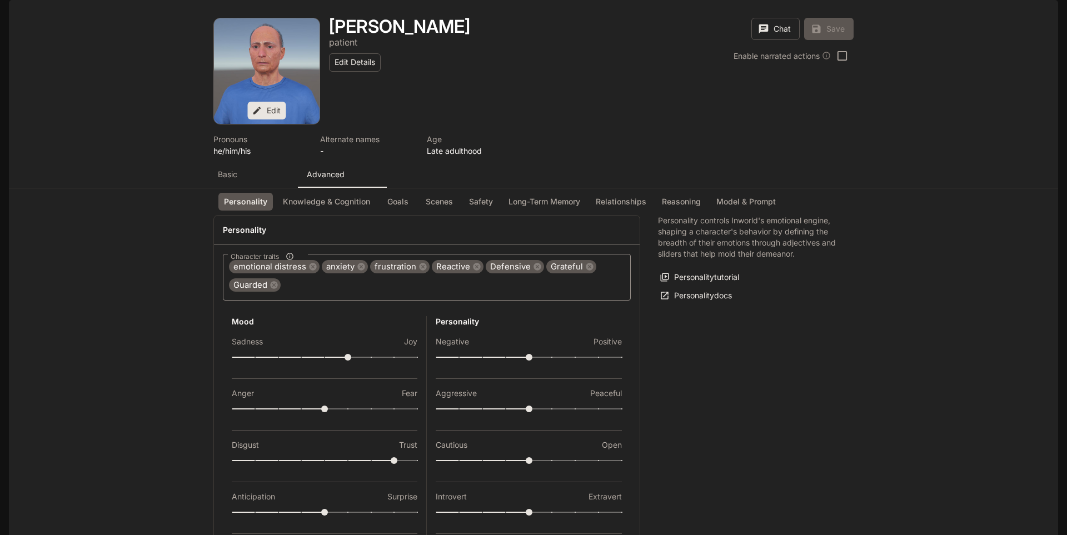
scroll to position [0, 0]
click at [330, 211] on button "Knowledge & Cognition" at bounding box center [326, 202] width 98 height 18
click at [218, 180] on p "Basic" at bounding box center [227, 174] width 19 height 11
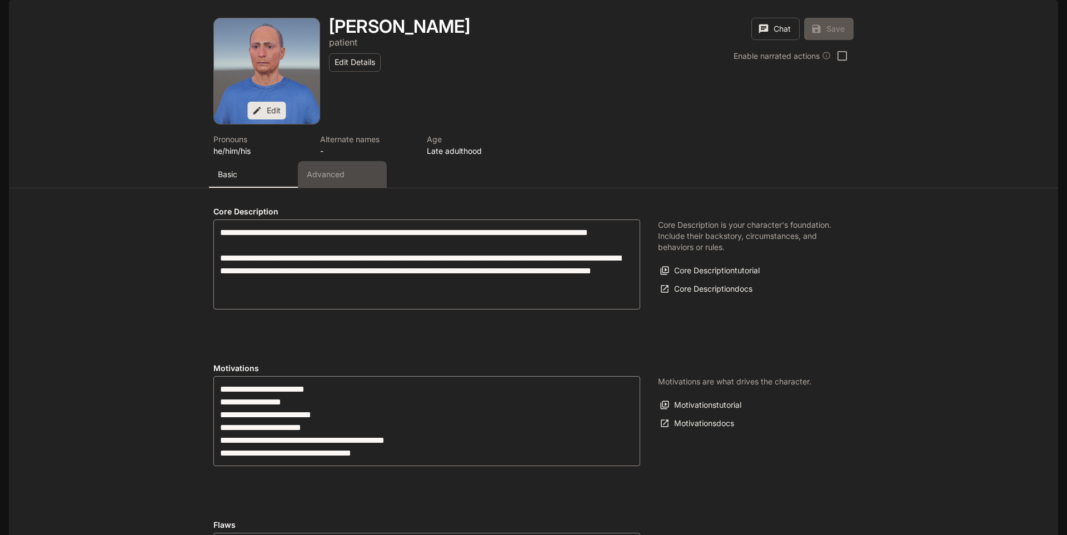
click at [332, 188] on button "Advanced" at bounding box center [342, 174] width 89 height 27
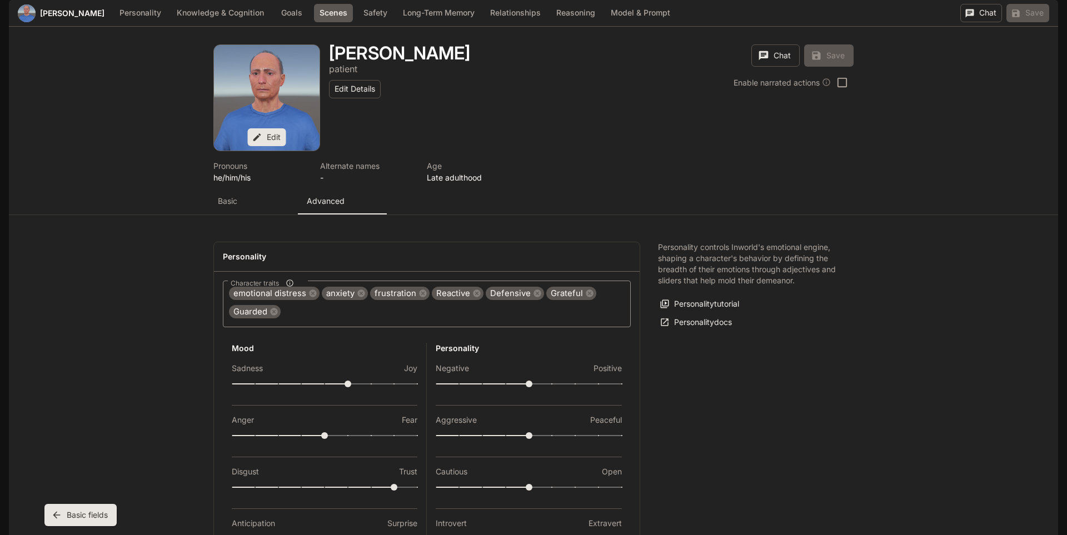
scroll to position [1194, 0]
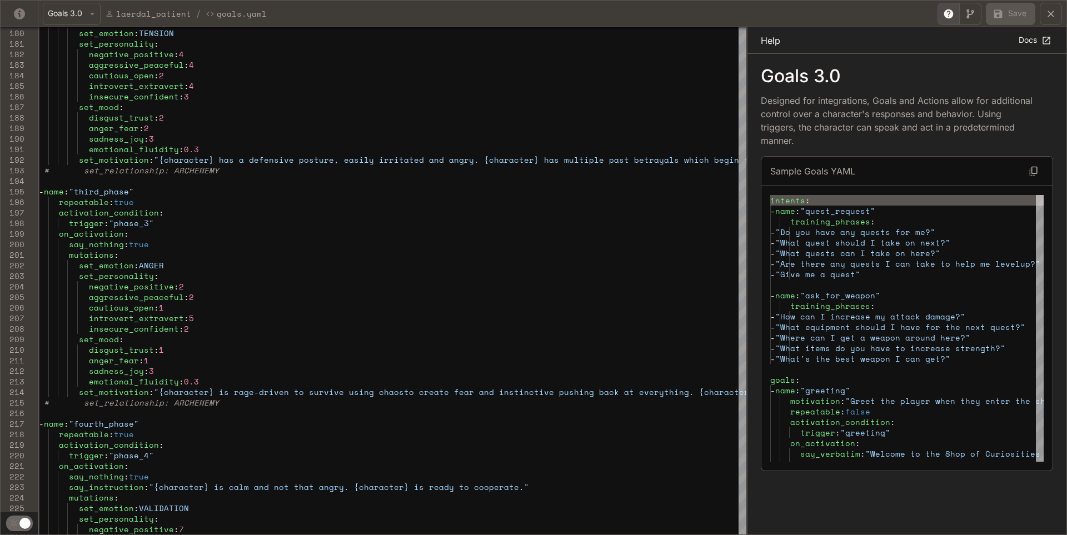
click at [1045, 16] on button "yaml-editor" at bounding box center [1051, 14] width 22 height 22
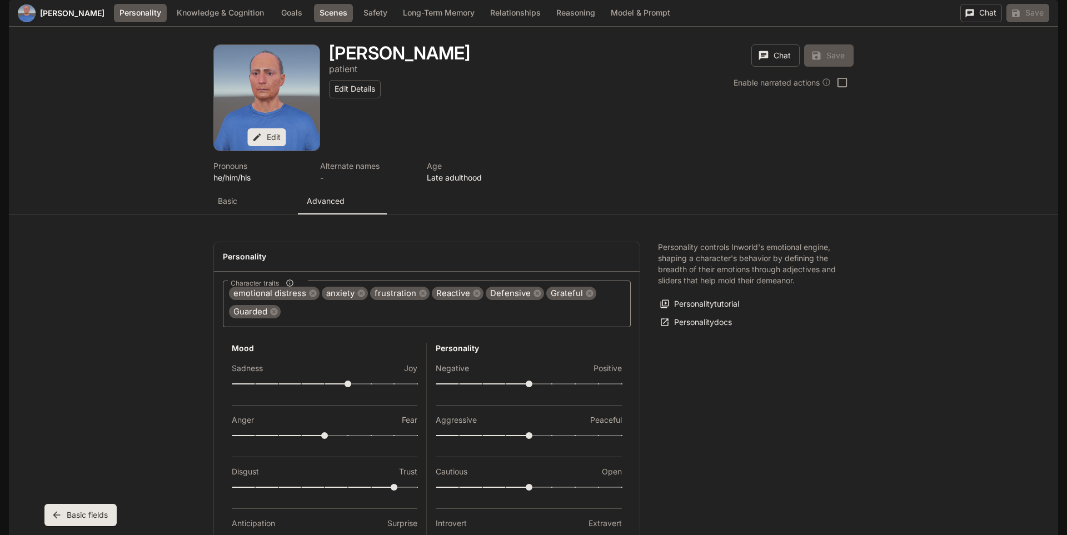
click at [117, 22] on button "Personality" at bounding box center [140, 13] width 53 height 18
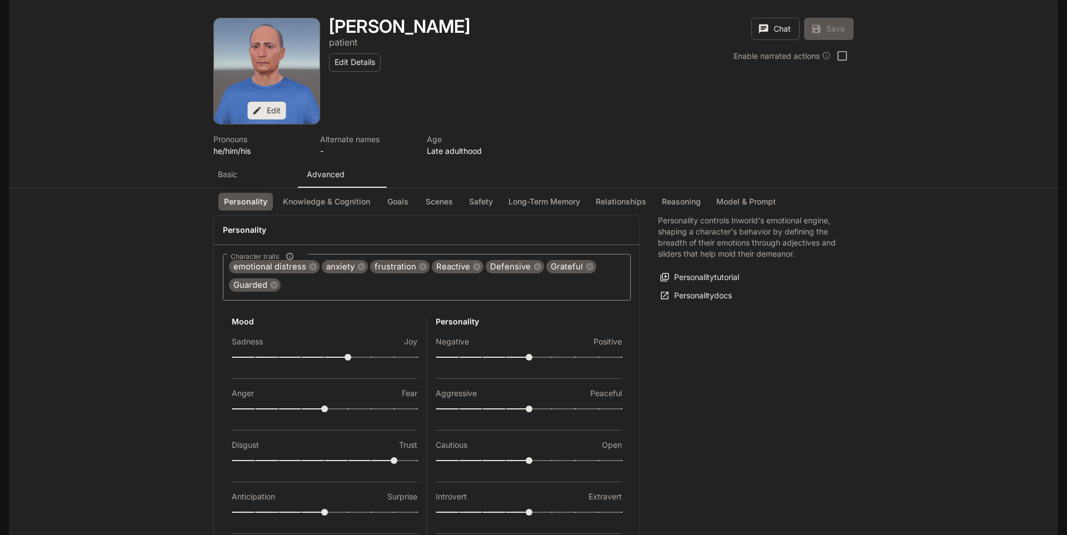
scroll to position [0, 0]
click at [350, 211] on button "Knowledge & Cognition" at bounding box center [326, 202] width 98 height 18
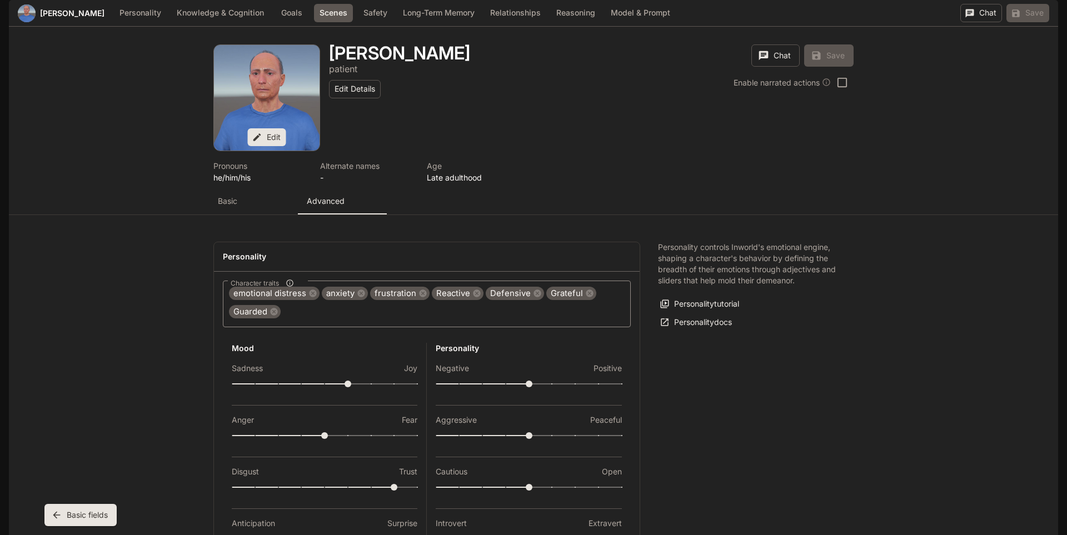
scroll to position [1257, 0]
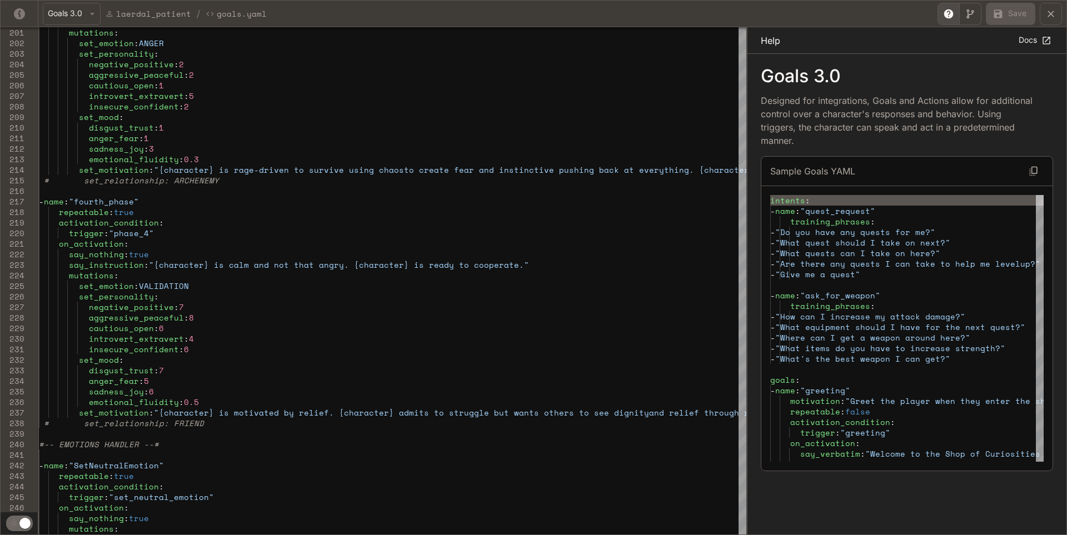
click at [1053, 4] on button "yaml-editor" at bounding box center [1051, 14] width 22 height 22
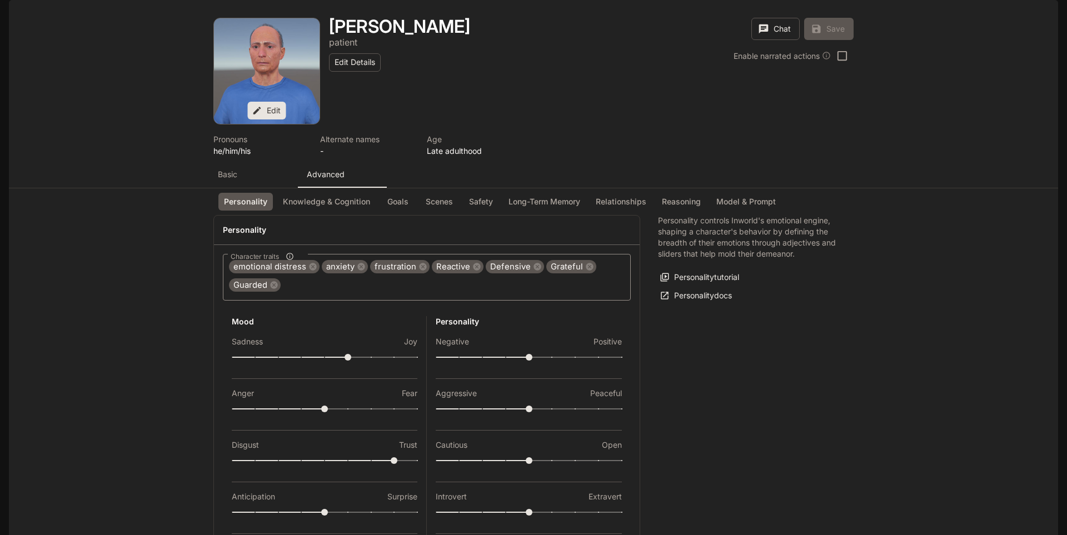
scroll to position [0, 0]
click at [312, 211] on button "Knowledge & Cognition" at bounding box center [326, 202] width 98 height 18
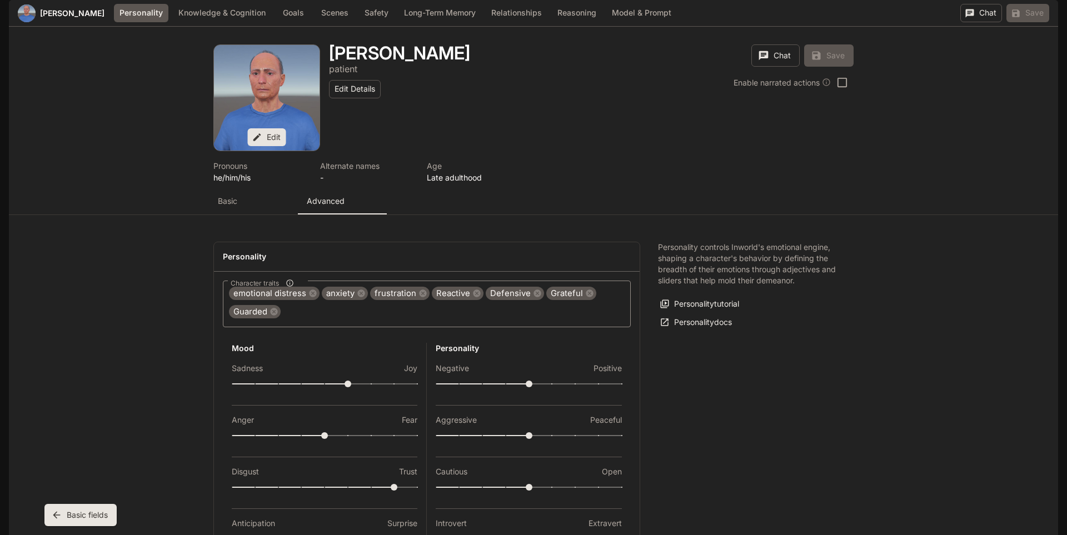
scroll to position [3, 0]
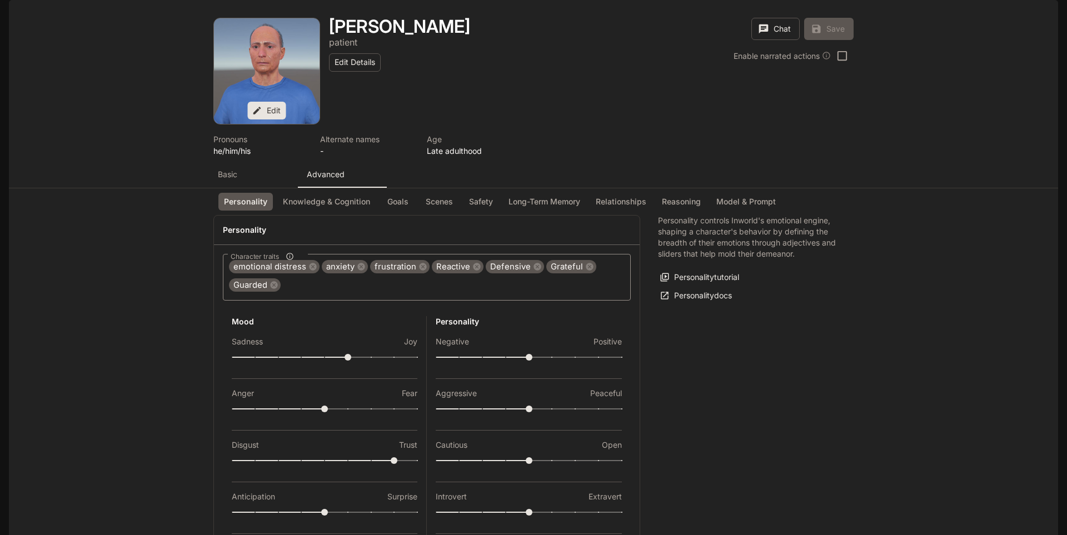
click at [227, 180] on p "Basic" at bounding box center [227, 174] width 19 height 11
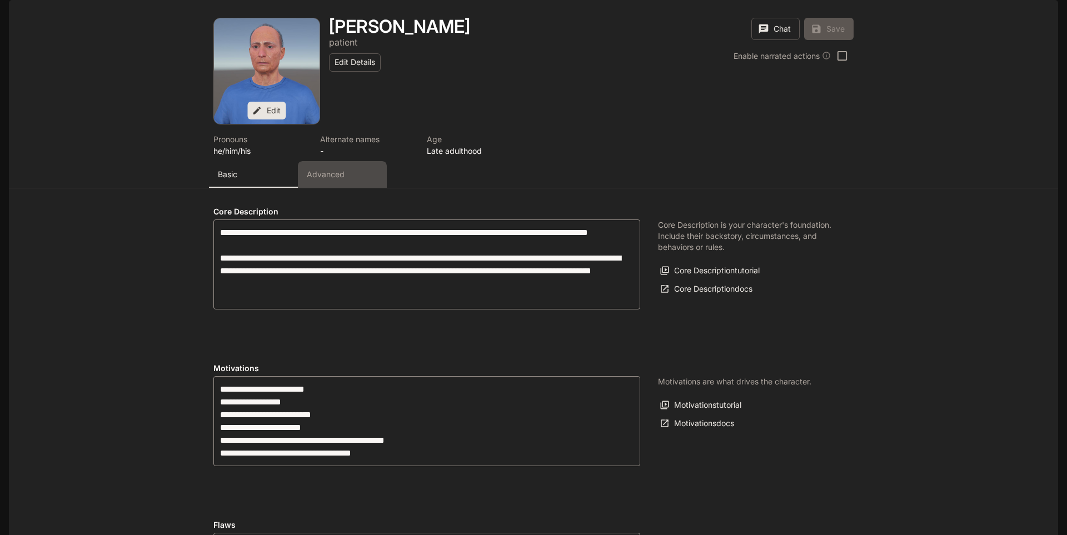
click at [330, 180] on p "Advanced" at bounding box center [326, 174] width 38 height 11
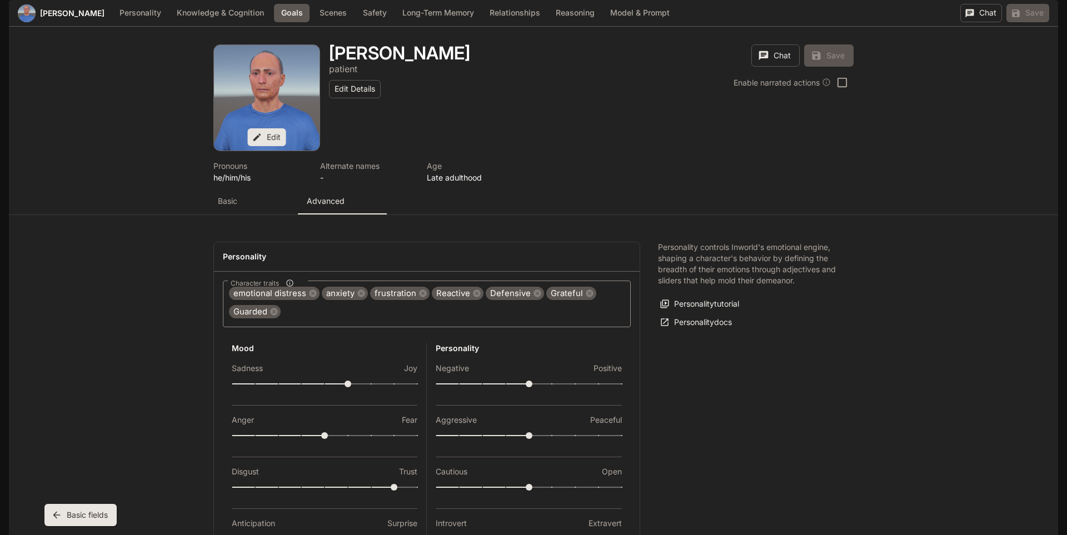
scroll to position [1308, 0]
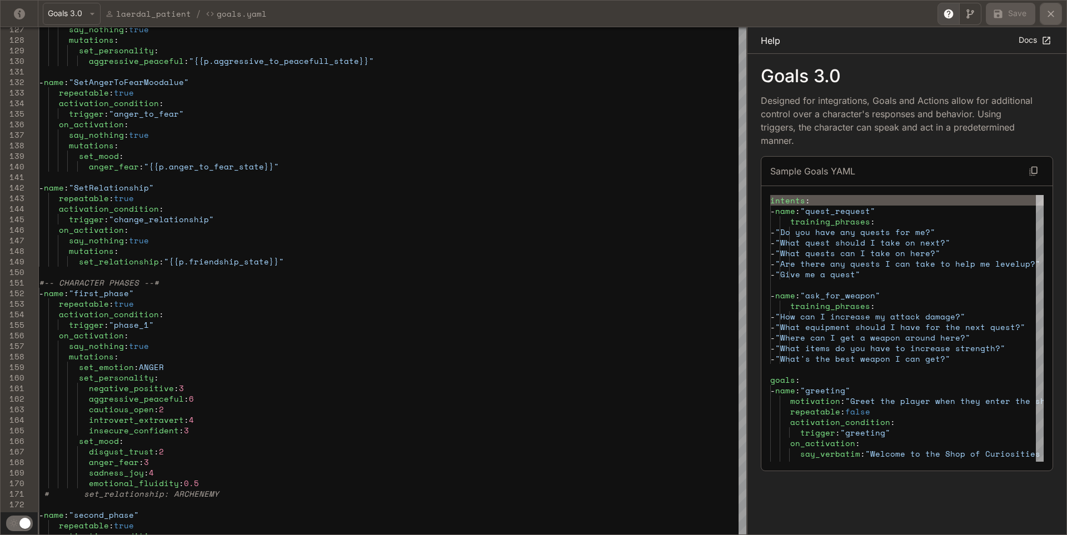
click at [1051, 14] on icon "yaml-editor" at bounding box center [1051, 13] width 11 height 11
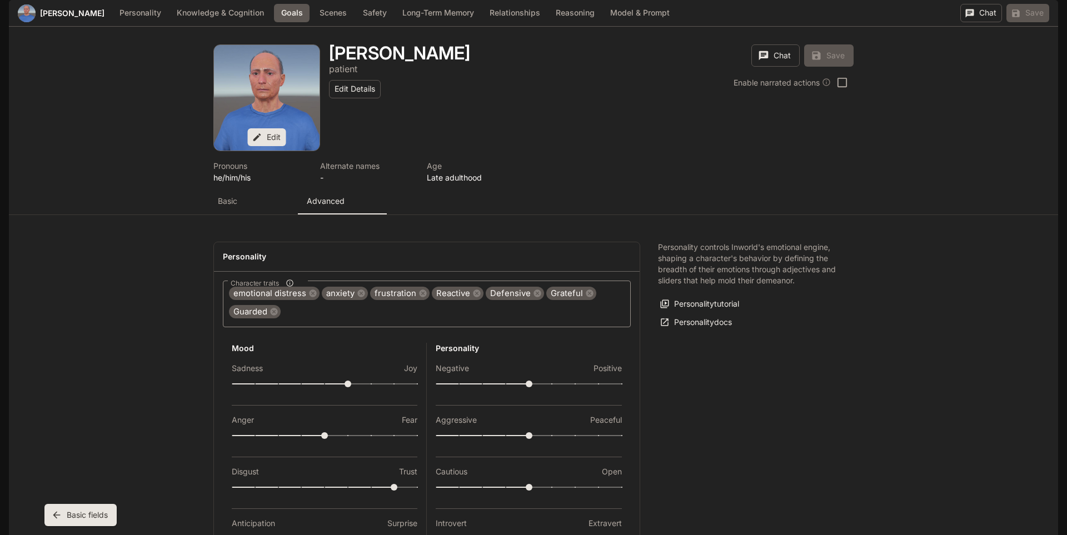
scroll to position [1115, 0]
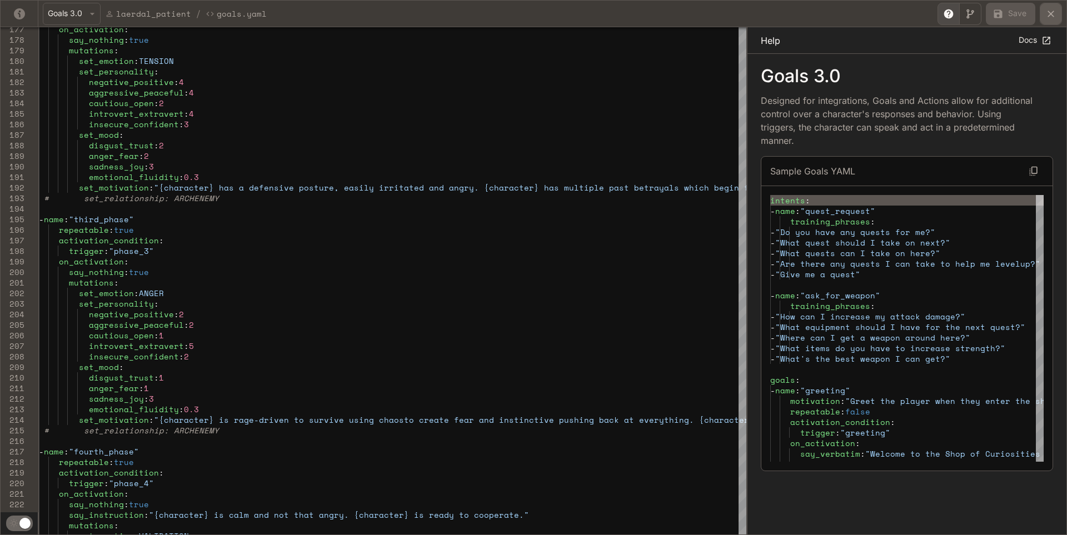
click at [1052, 19] on icon "yaml-editor" at bounding box center [1051, 13] width 11 height 11
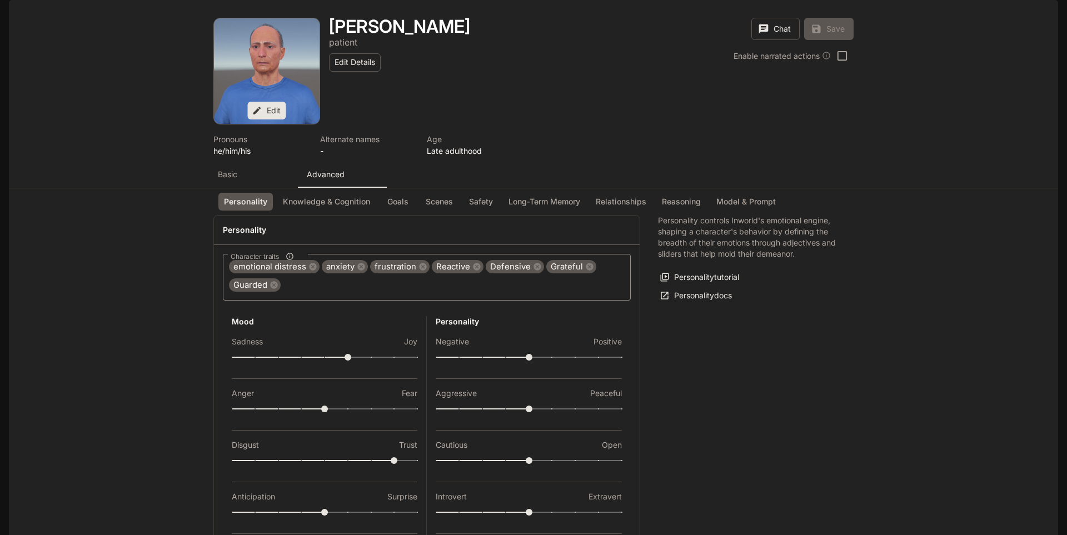
scroll to position [0, 0]
click at [280, 180] on div "Basic" at bounding box center [253, 174] width 71 height 11
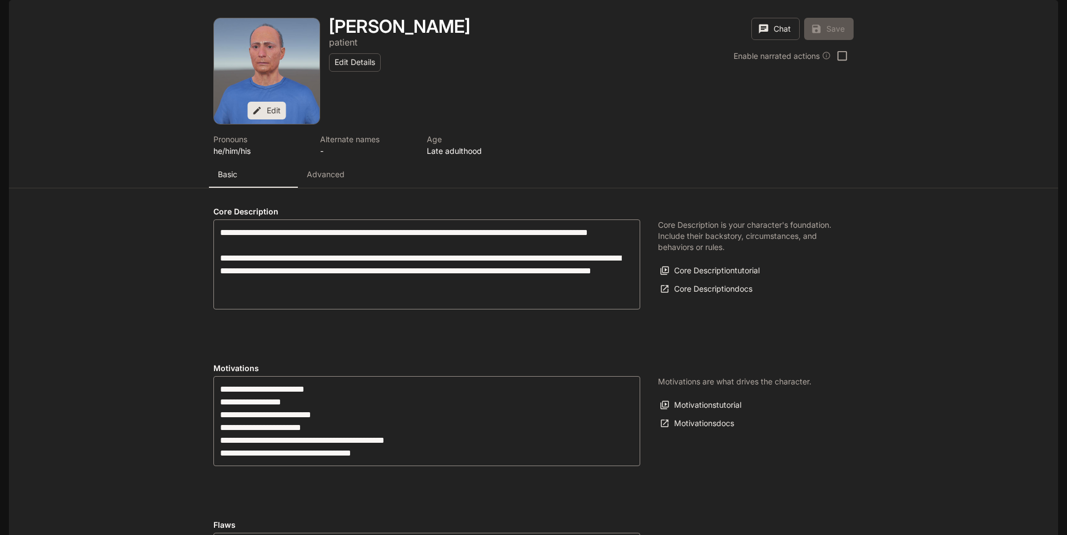
click at [315, 180] on p "Advanced" at bounding box center [326, 174] width 38 height 11
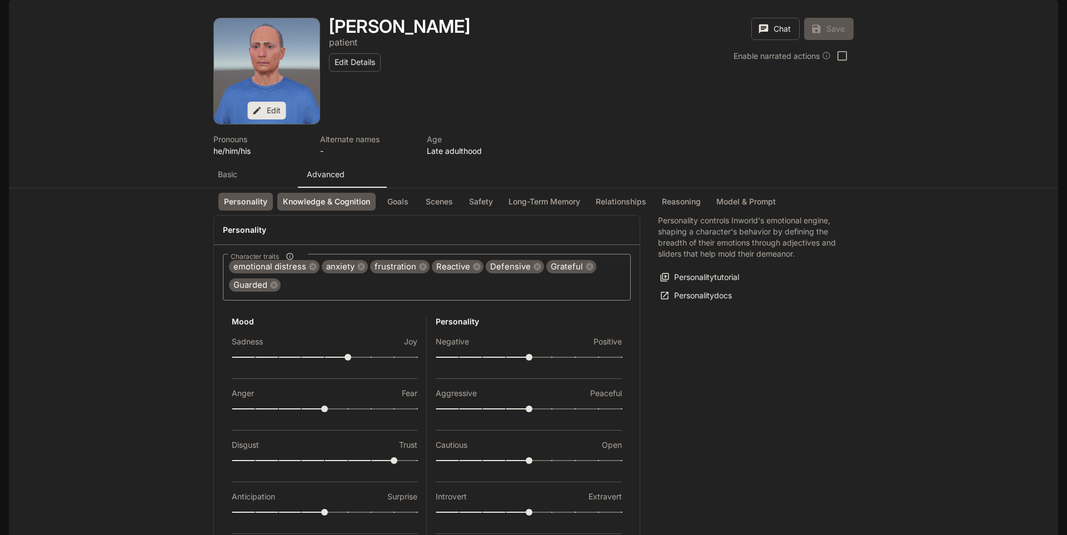
click at [321, 211] on button "Knowledge & Cognition" at bounding box center [326, 202] width 98 height 18
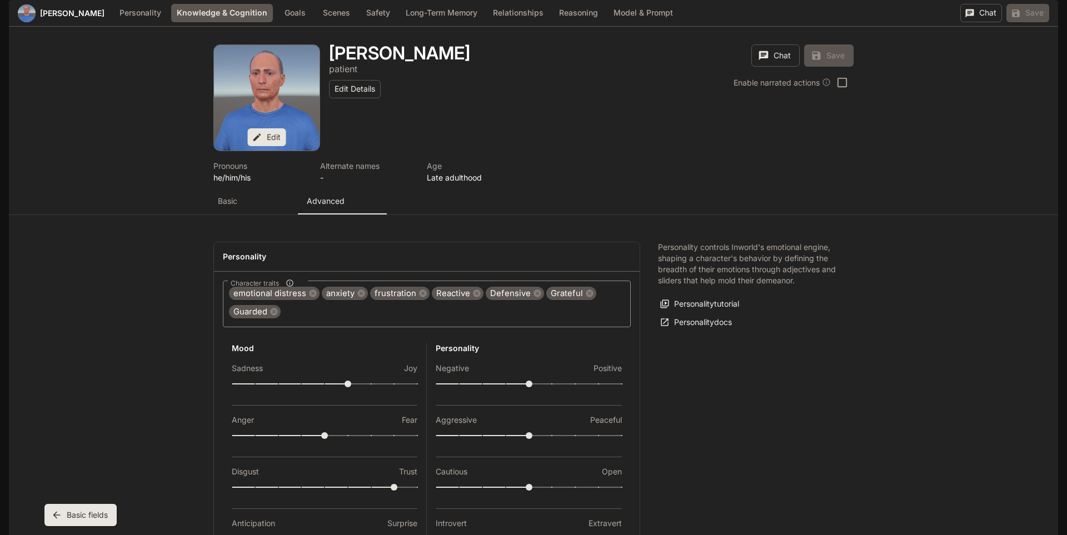
scroll to position [74, 0]
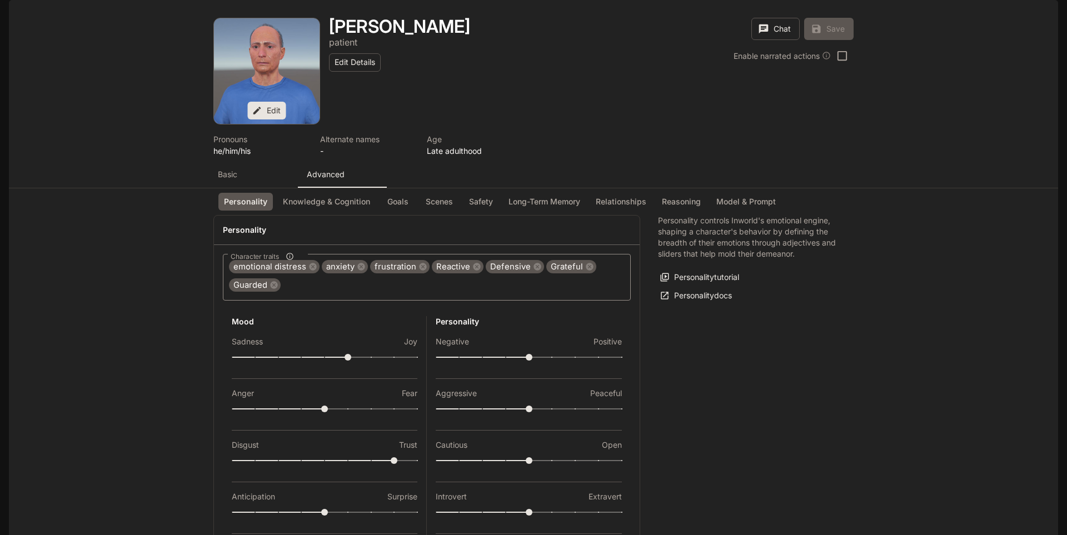
click at [264, 161] on button "Basic" at bounding box center [253, 174] width 89 height 27
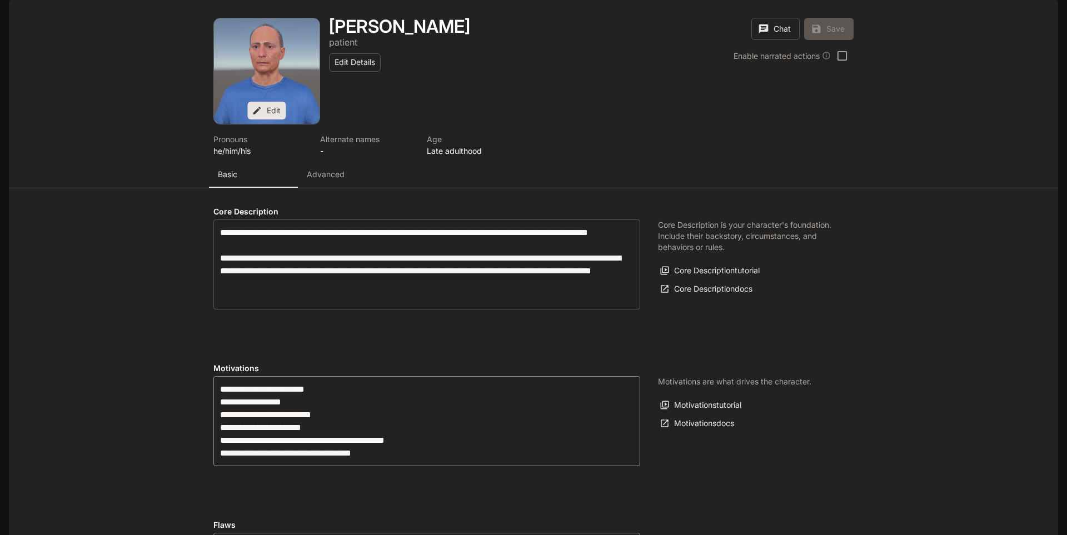
scroll to position [0, 0]
click at [339, 180] on p "Advanced" at bounding box center [326, 174] width 38 height 11
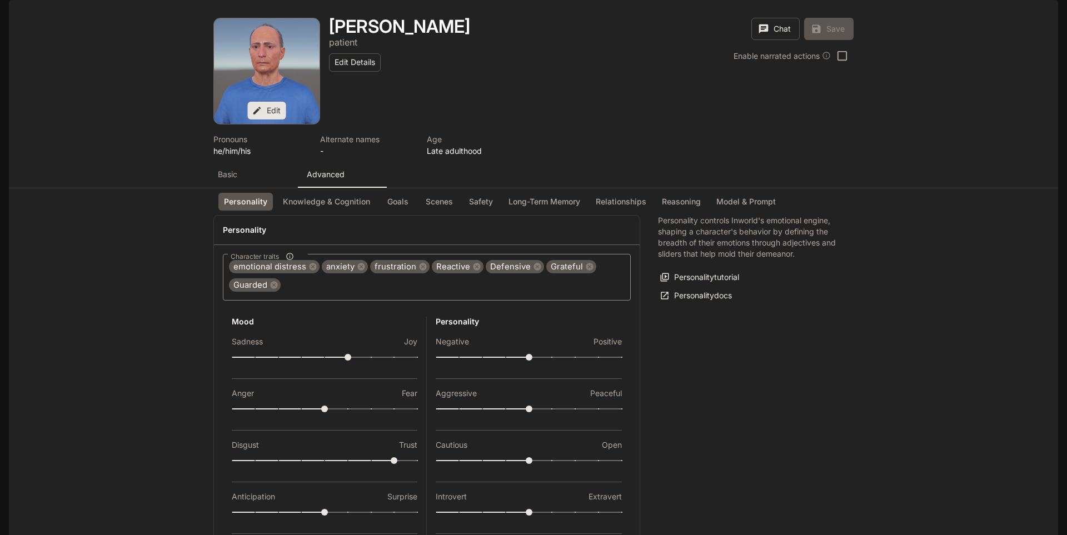
scroll to position [73, 0]
click at [250, 169] on div "Basic" at bounding box center [253, 174] width 71 height 11
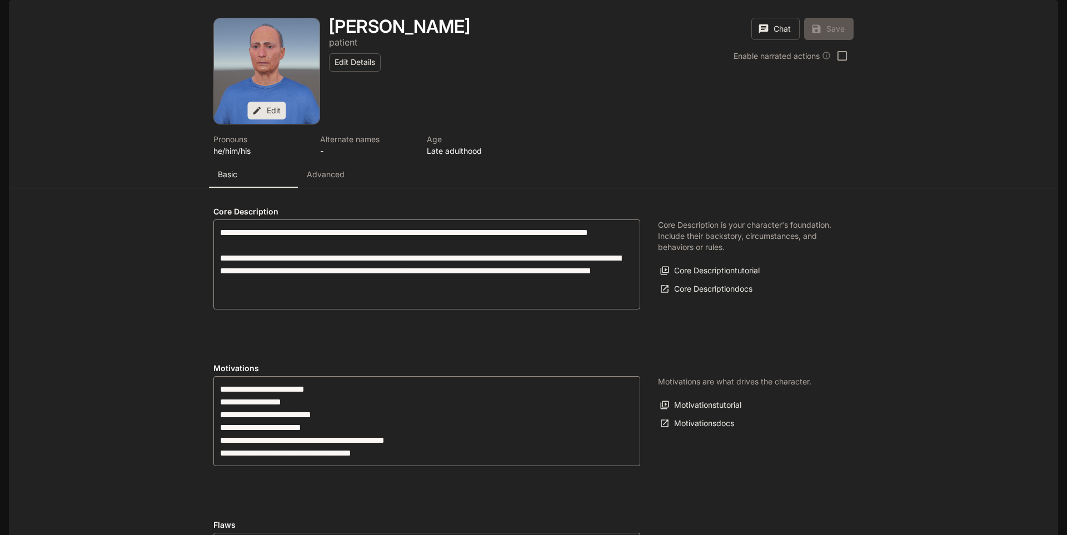
scroll to position [0, 0]
click at [316, 188] on button "Advanced" at bounding box center [342, 174] width 89 height 27
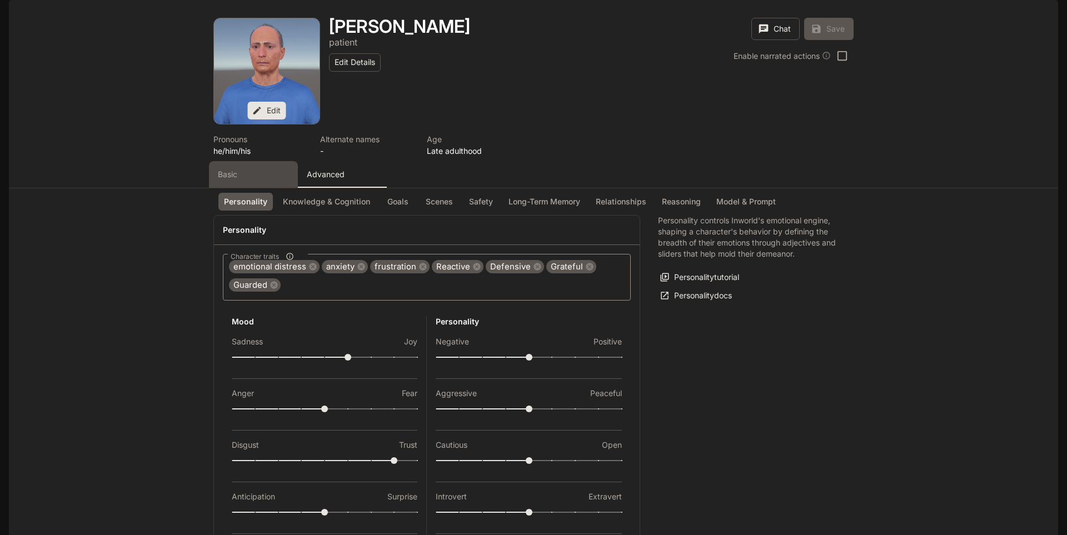
click at [259, 180] on div "Basic" at bounding box center [253, 174] width 71 height 11
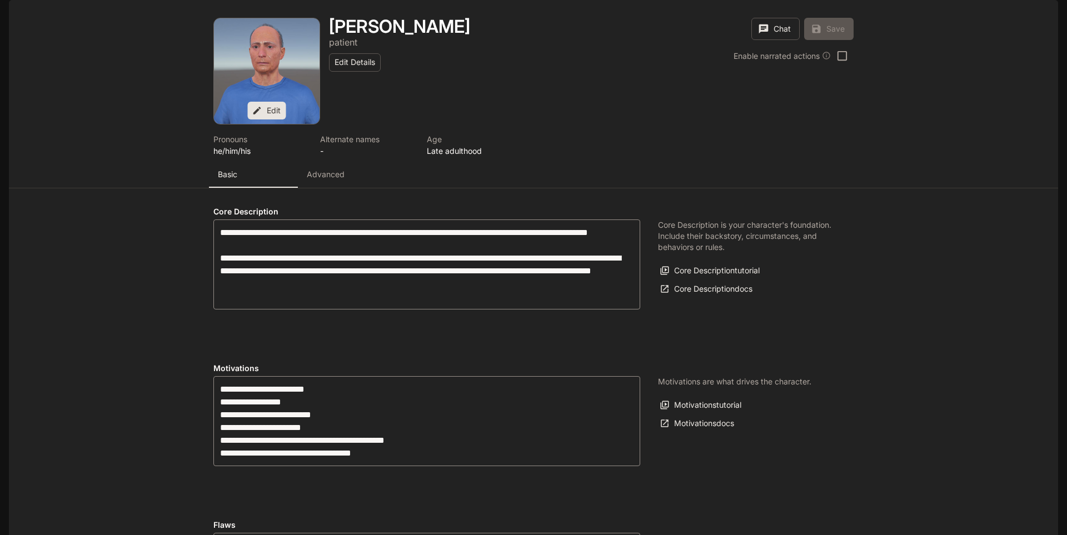
click at [319, 188] on button "Advanced" at bounding box center [342, 174] width 89 height 27
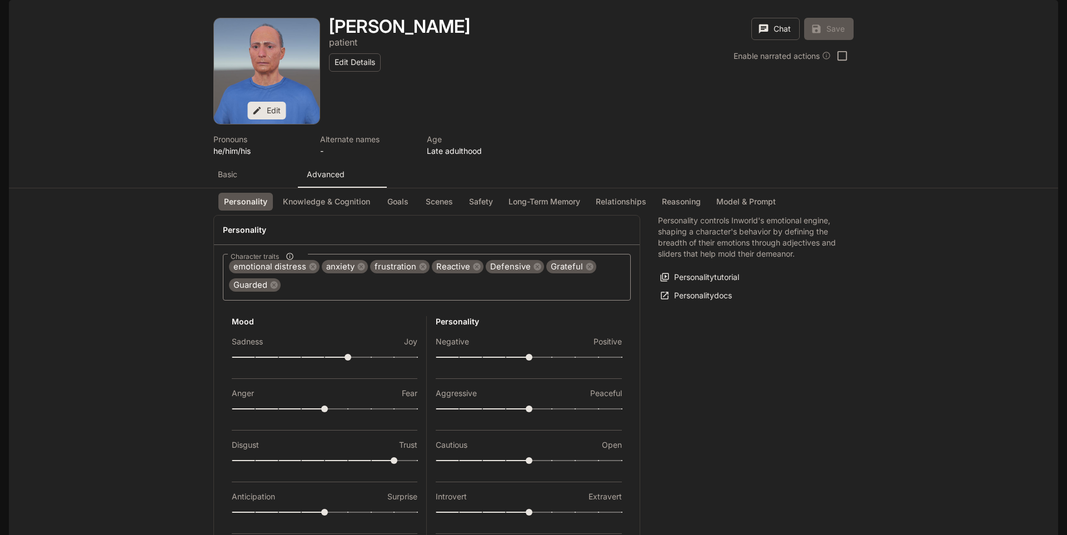
scroll to position [416, 0]
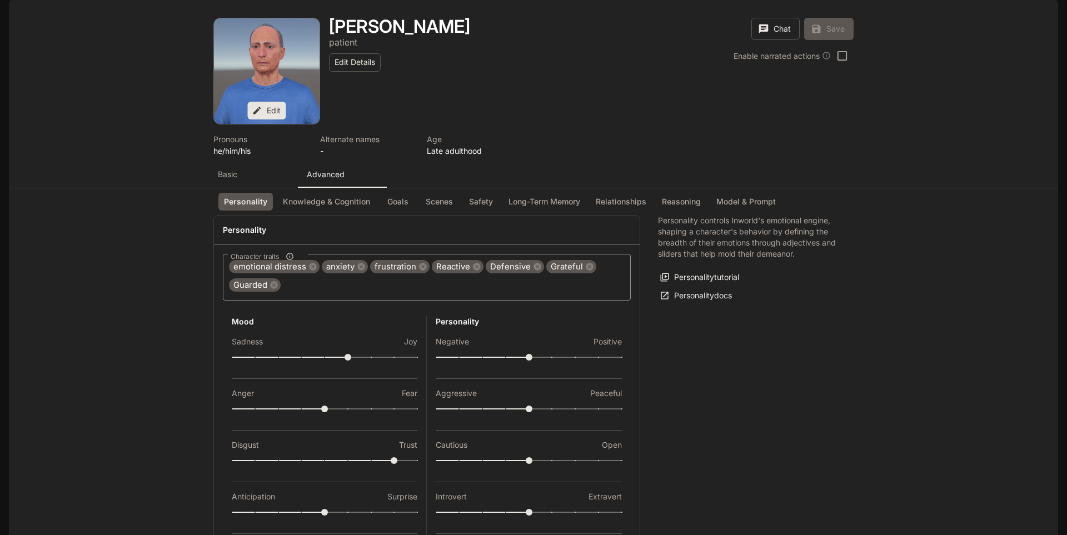
scroll to position [0, 0]
click at [257, 188] on button "Basic" at bounding box center [253, 174] width 89 height 27
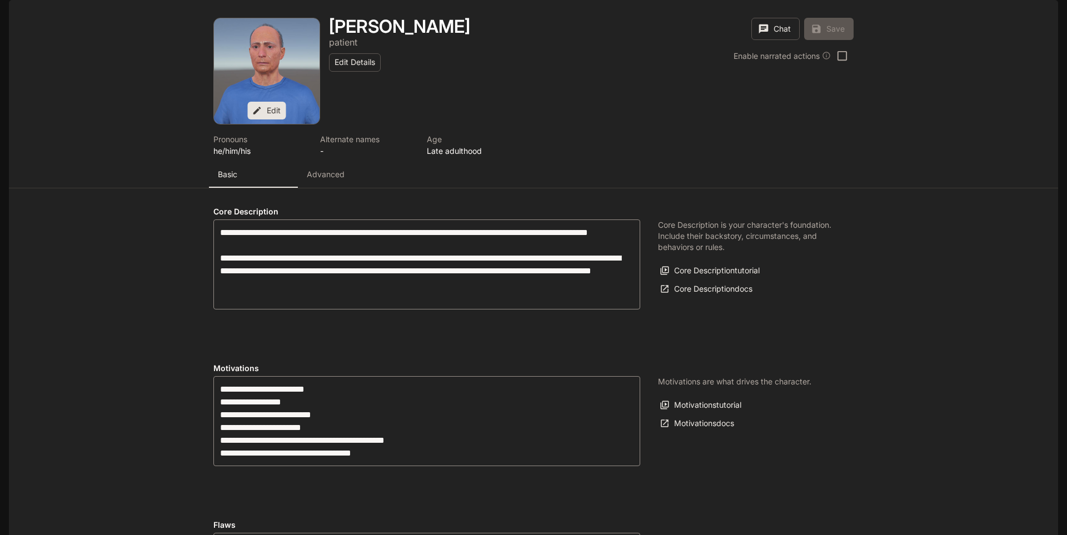
click at [326, 180] on p "Advanced" at bounding box center [326, 174] width 38 height 11
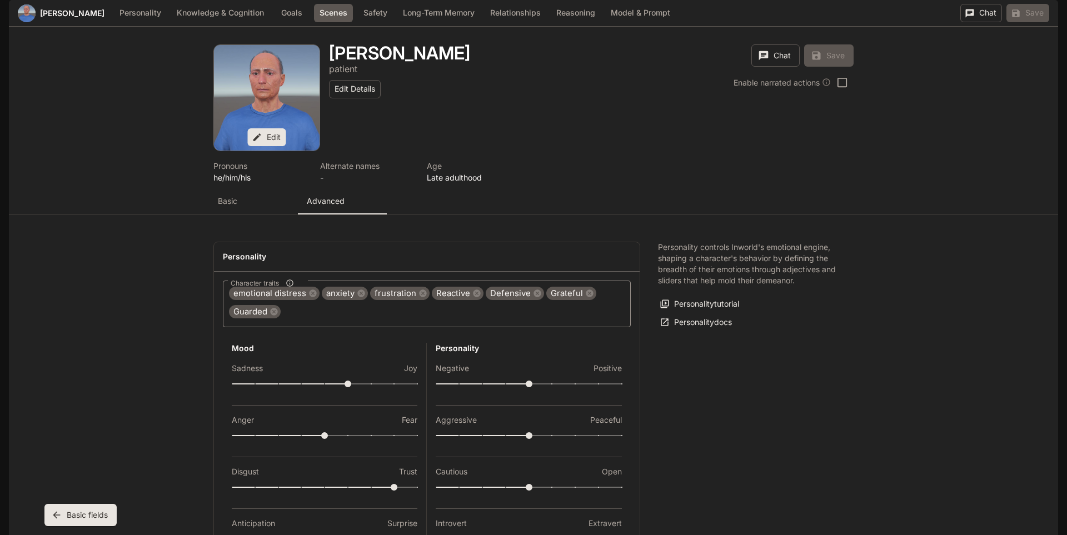
scroll to position [1416, 0]
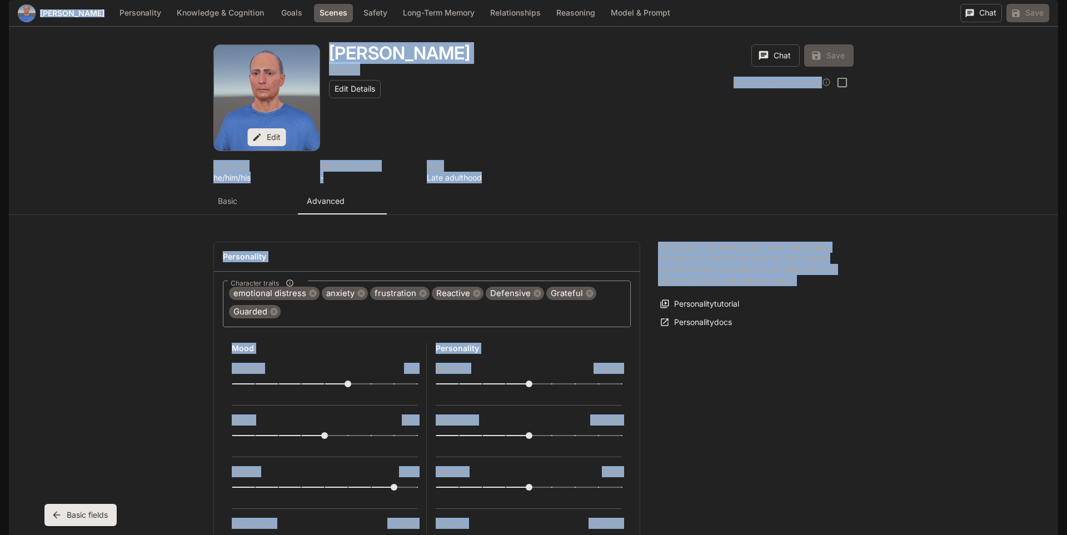
drag, startPoint x: 1058, startPoint y: 251, endPoint x: 1056, endPoint y: 280, distance: 29.6
click at [1056, 280] on div "Skip to main content Projects / Laerdal Character Studio Character Studio TTS T…" at bounding box center [533, 267] width 1067 height 535
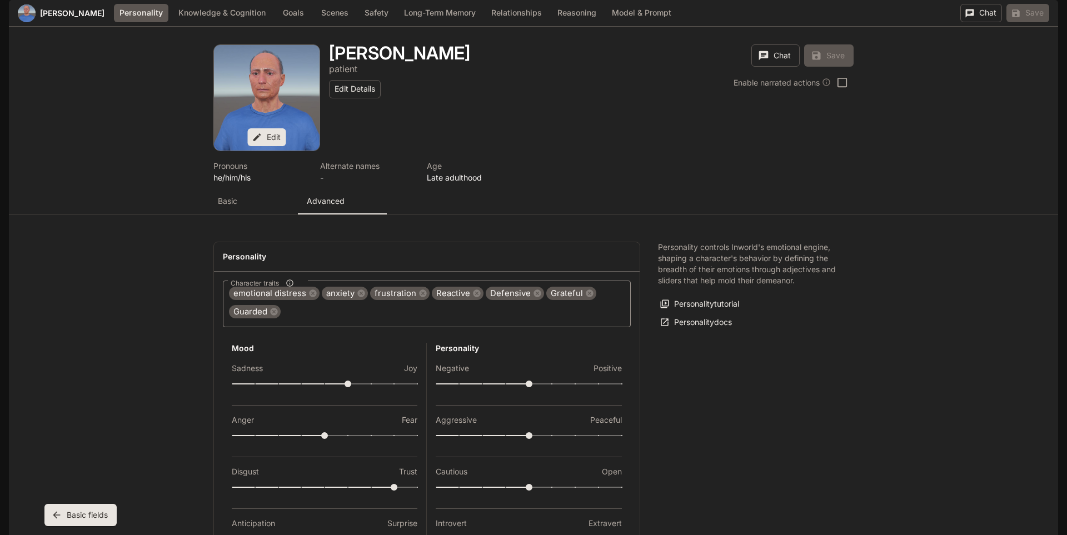
scroll to position [0, 0]
